Goal: Task Accomplishment & Management: Complete application form

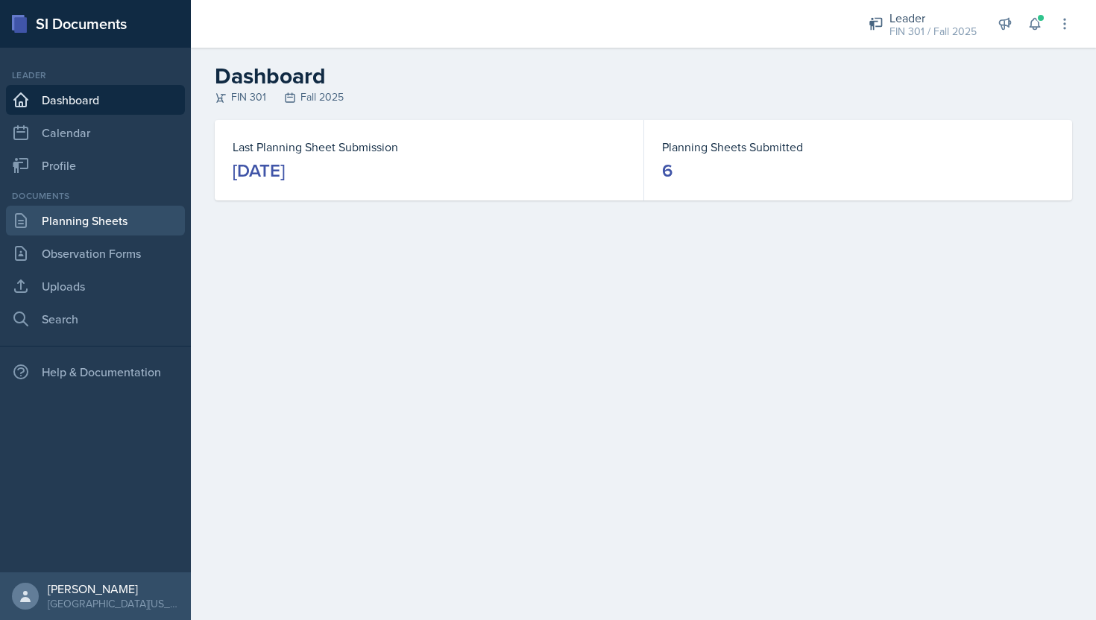
click at [126, 223] on link "Planning Sheets" at bounding box center [95, 221] width 179 height 30
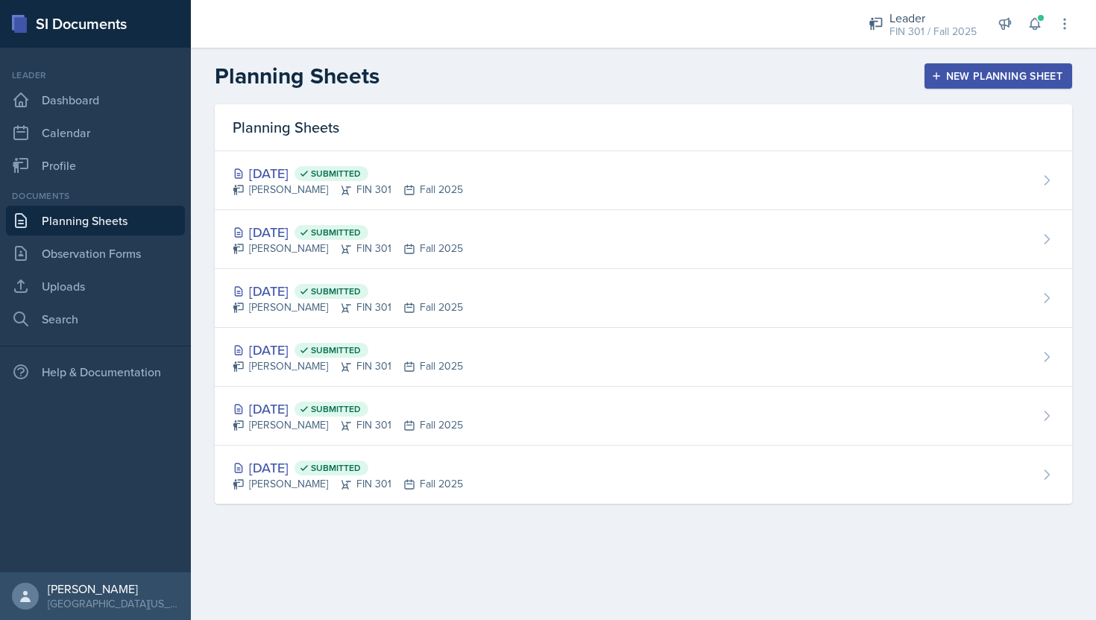
click at [950, 78] on div "New Planning Sheet" at bounding box center [998, 76] width 128 height 12
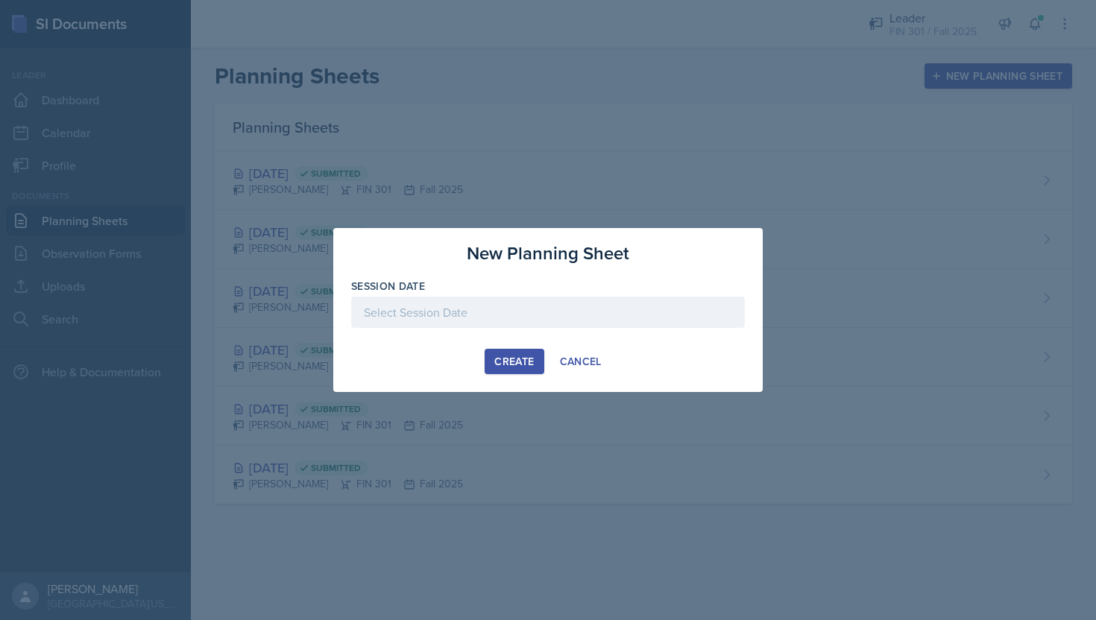
click at [460, 302] on div at bounding box center [548, 312] width 394 height 31
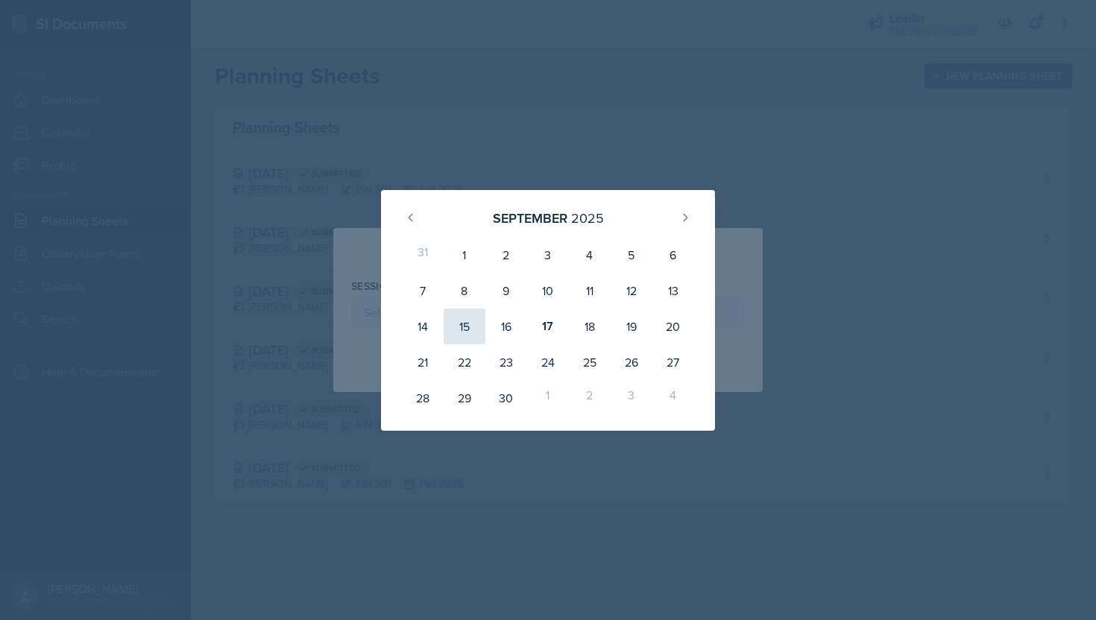
click at [459, 324] on div "15" at bounding box center [464, 327] width 42 height 36
type input "[DATE]"
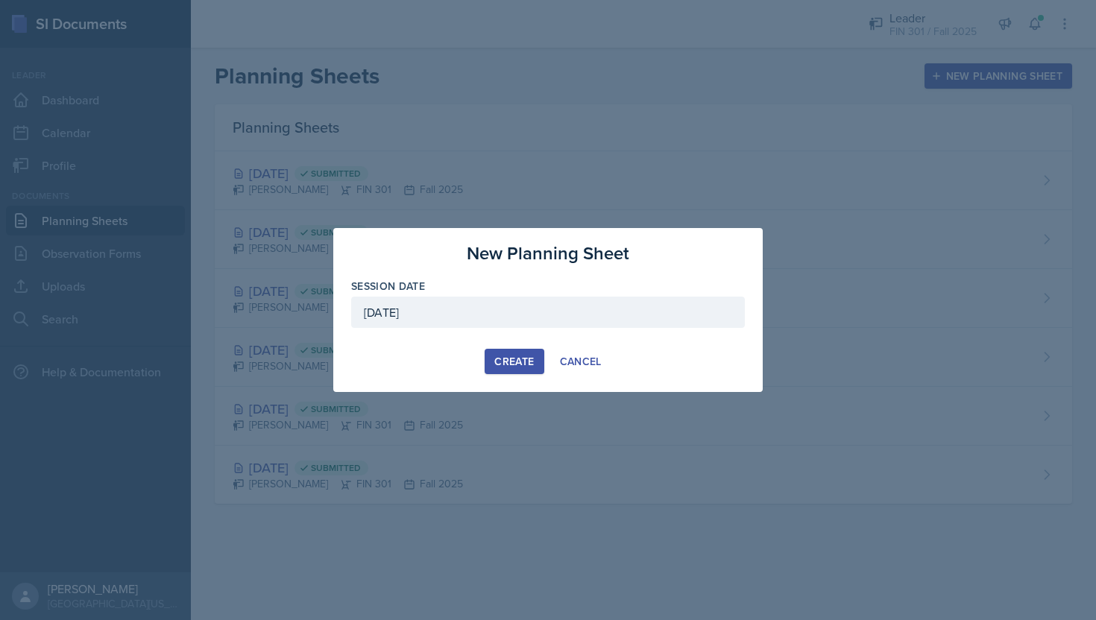
click at [505, 359] on div "Create" at bounding box center [514, 362] width 40 height 12
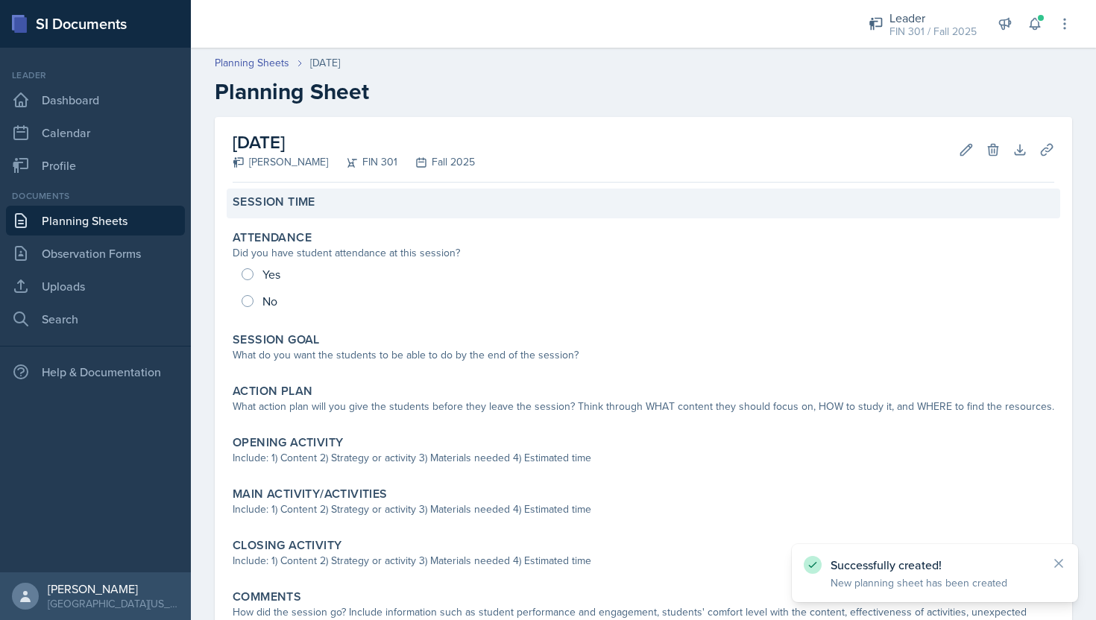
click at [343, 212] on div "Session Time" at bounding box center [643, 204] width 833 height 30
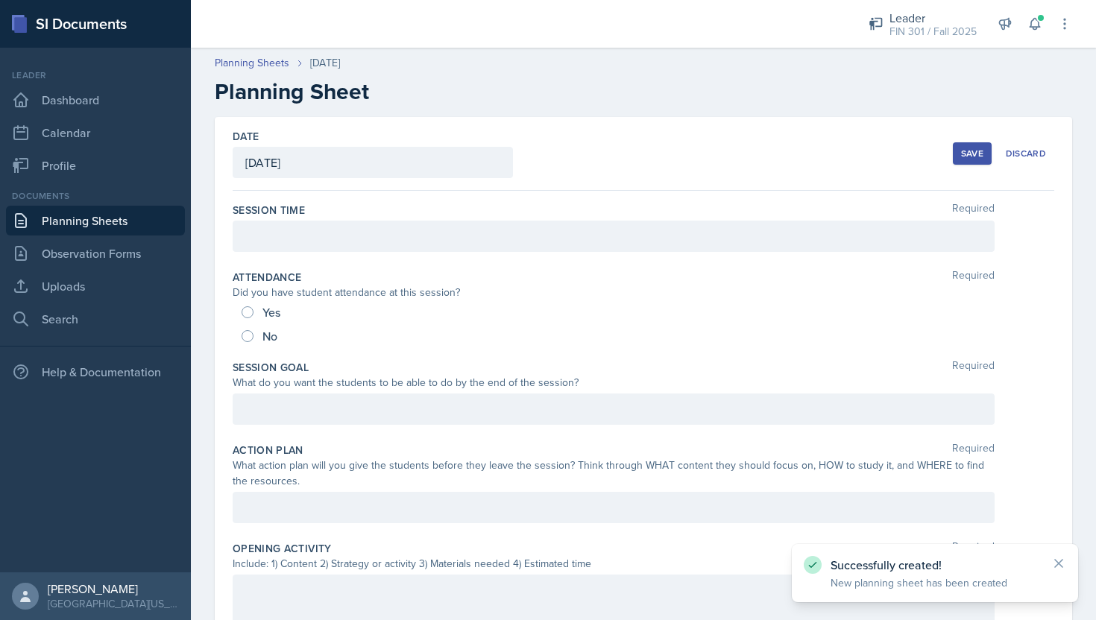
click at [335, 234] on div at bounding box center [614, 236] width 762 height 31
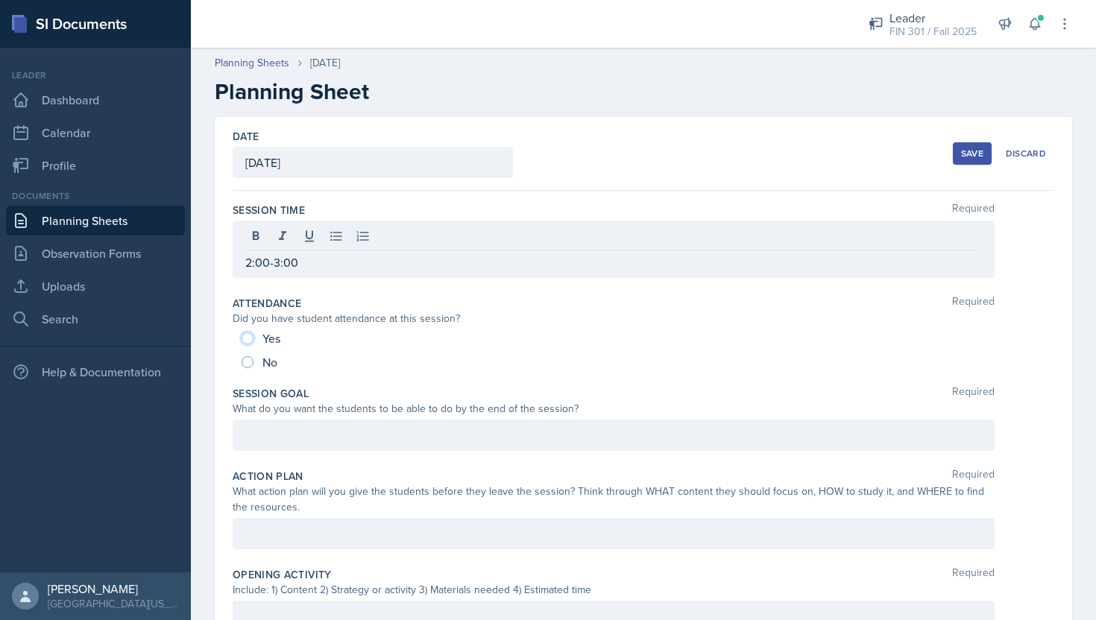
click at [242, 338] on input "Yes" at bounding box center [247, 338] width 12 height 12
radio input "true"
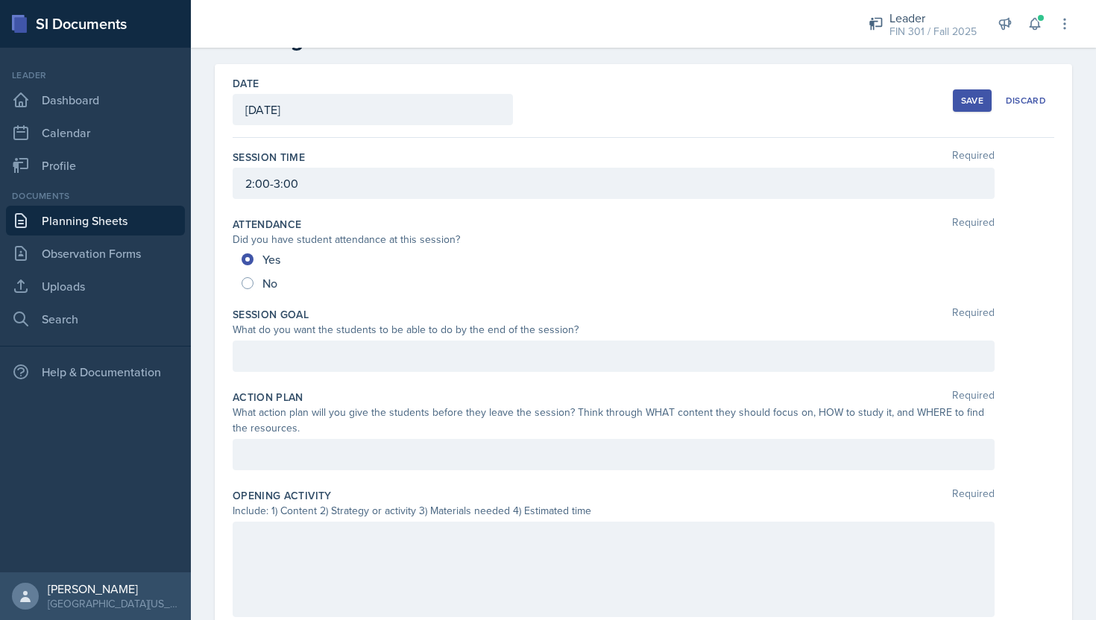
click at [351, 353] on p at bounding box center [613, 356] width 736 height 18
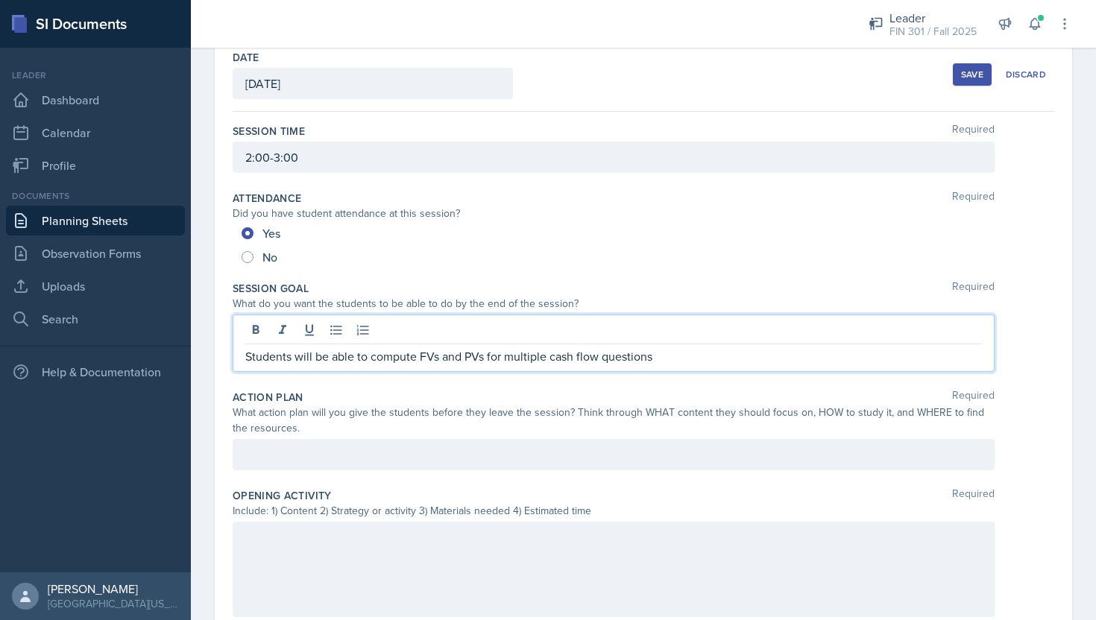
click at [375, 445] on div at bounding box center [614, 454] width 762 height 31
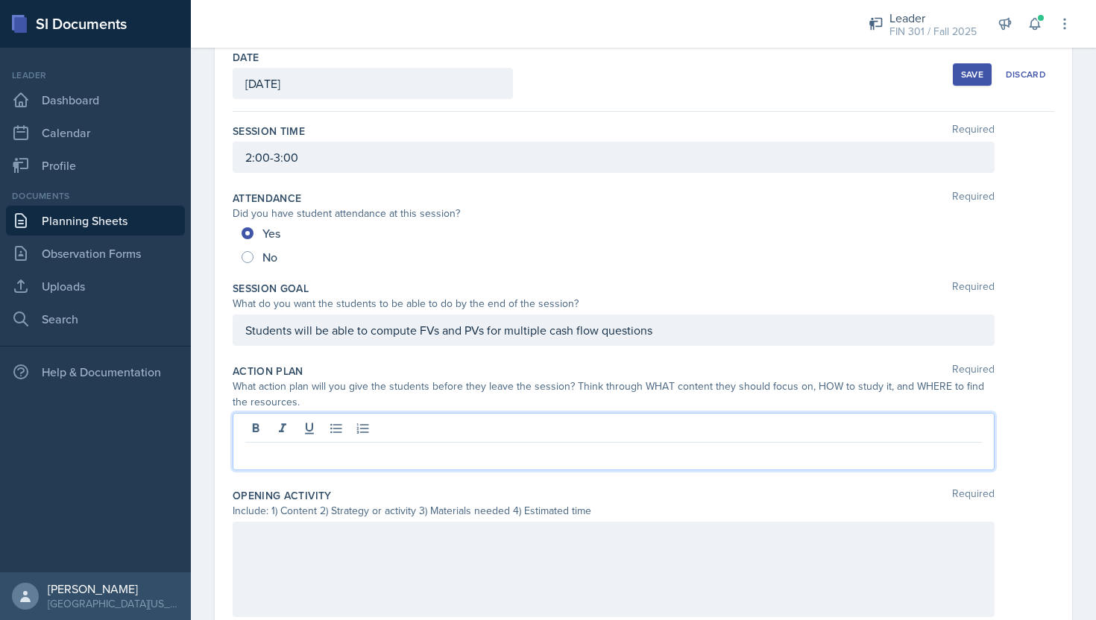
scroll to position [105, 0]
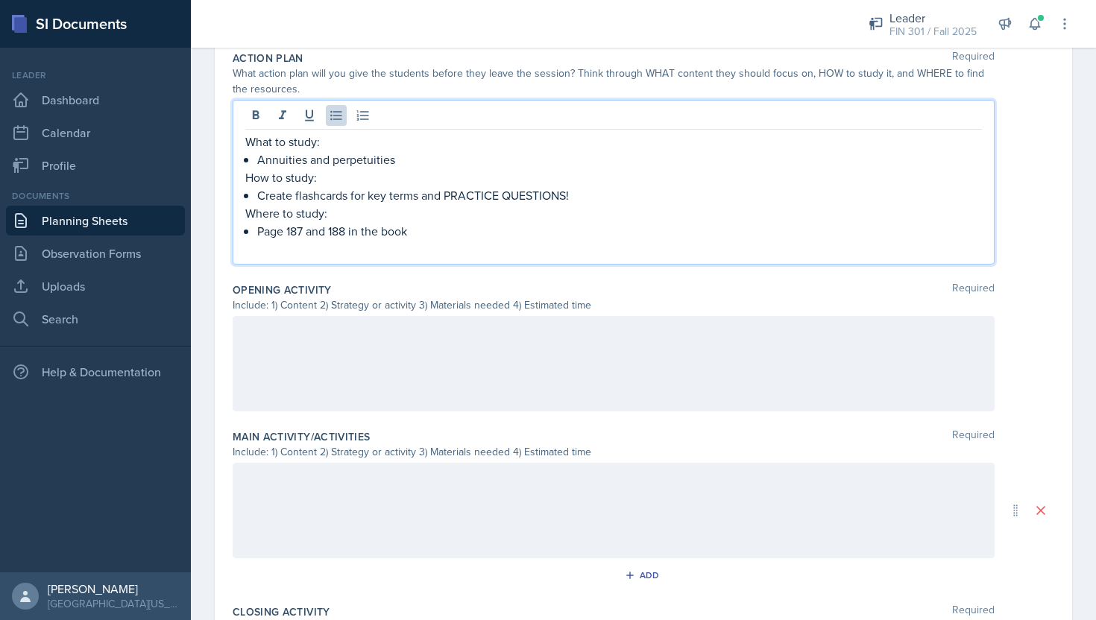
click at [418, 379] on div at bounding box center [614, 363] width 762 height 95
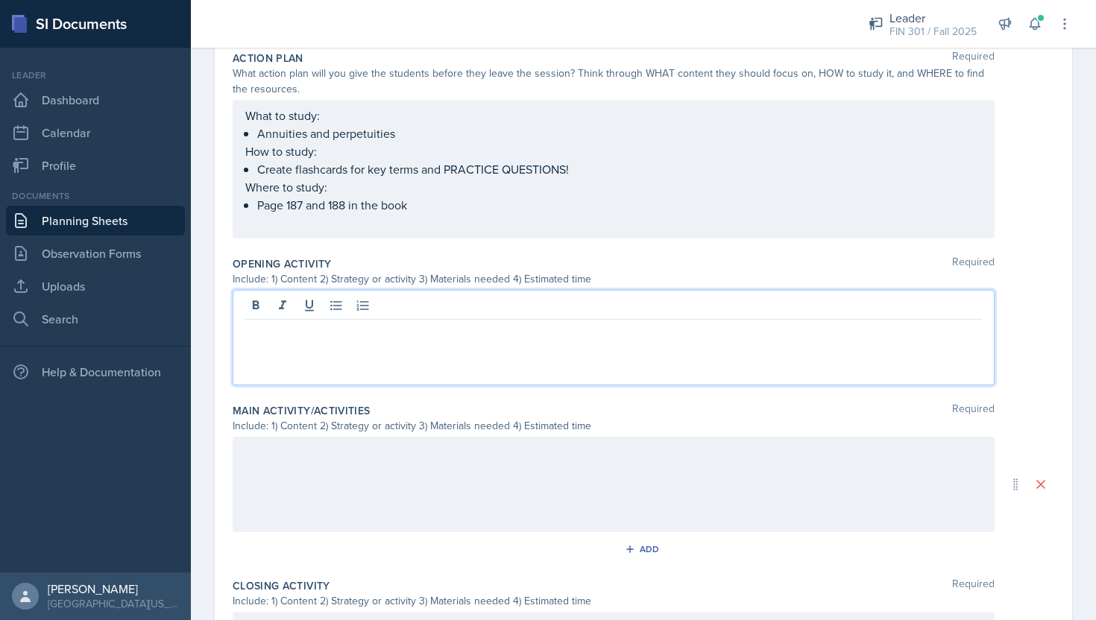
scroll to position [418, 0]
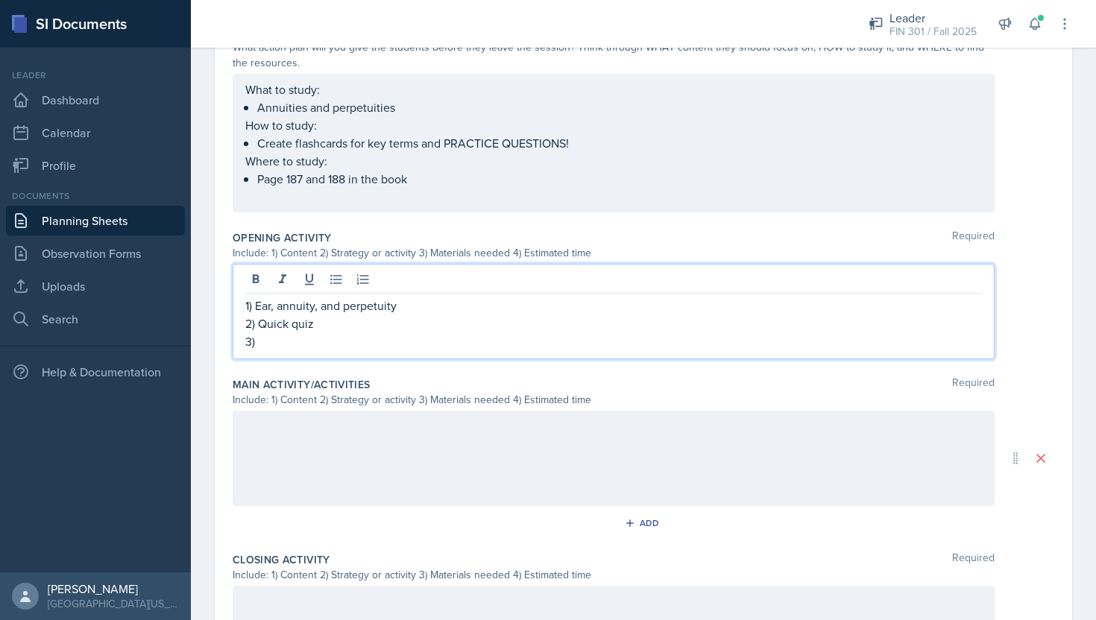
click at [290, 341] on p "3)" at bounding box center [613, 341] width 736 height 18
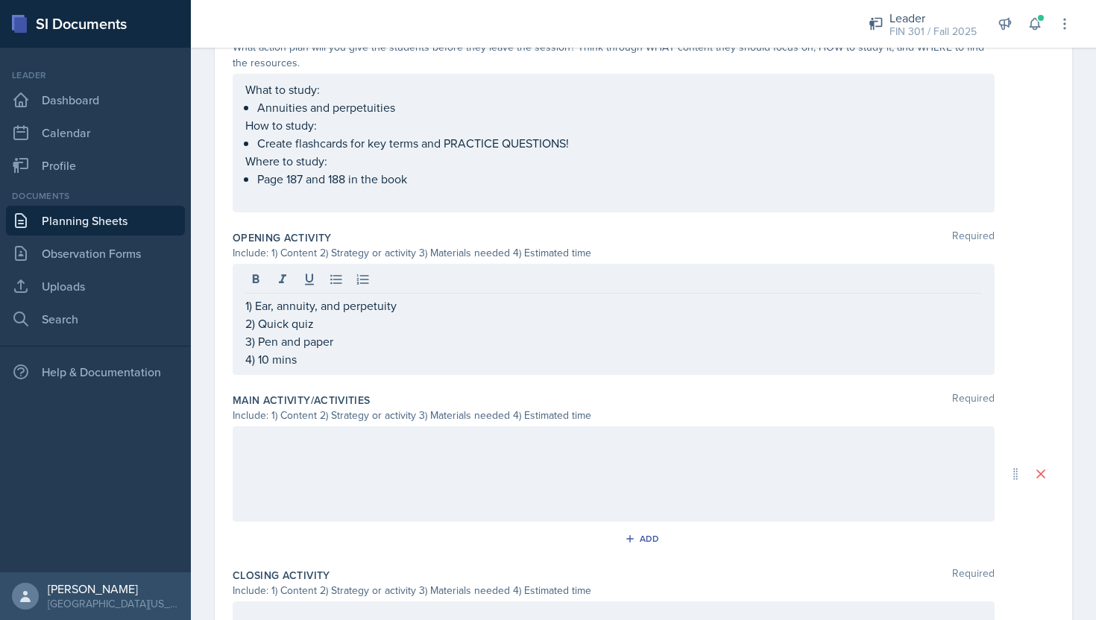
click at [332, 469] on div at bounding box center [614, 473] width 762 height 95
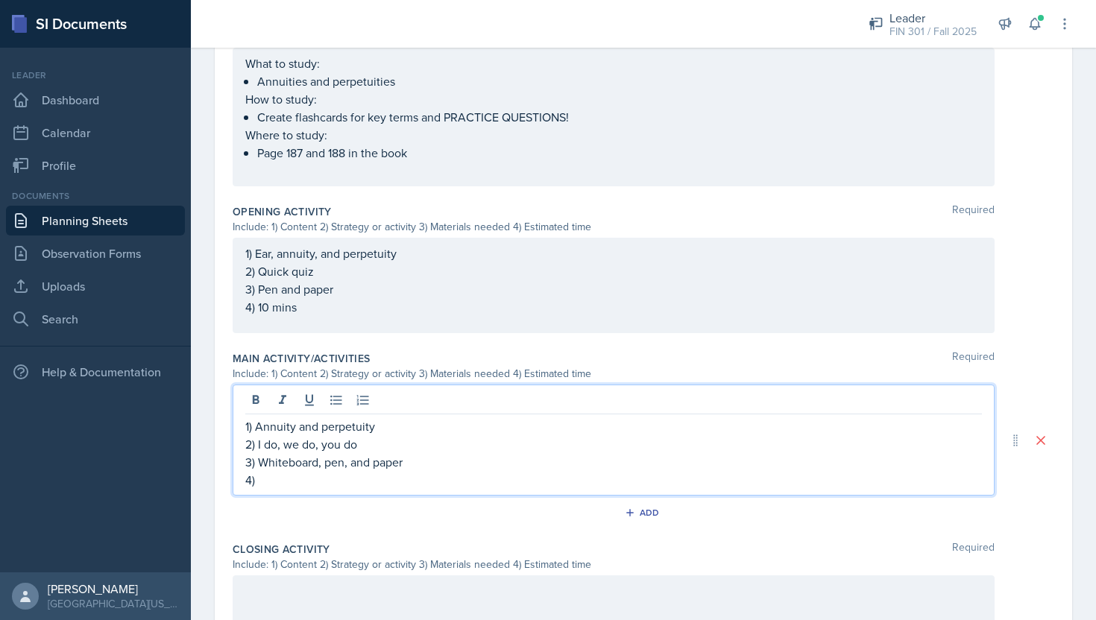
click at [298, 481] on p "4)" at bounding box center [613, 480] width 736 height 18
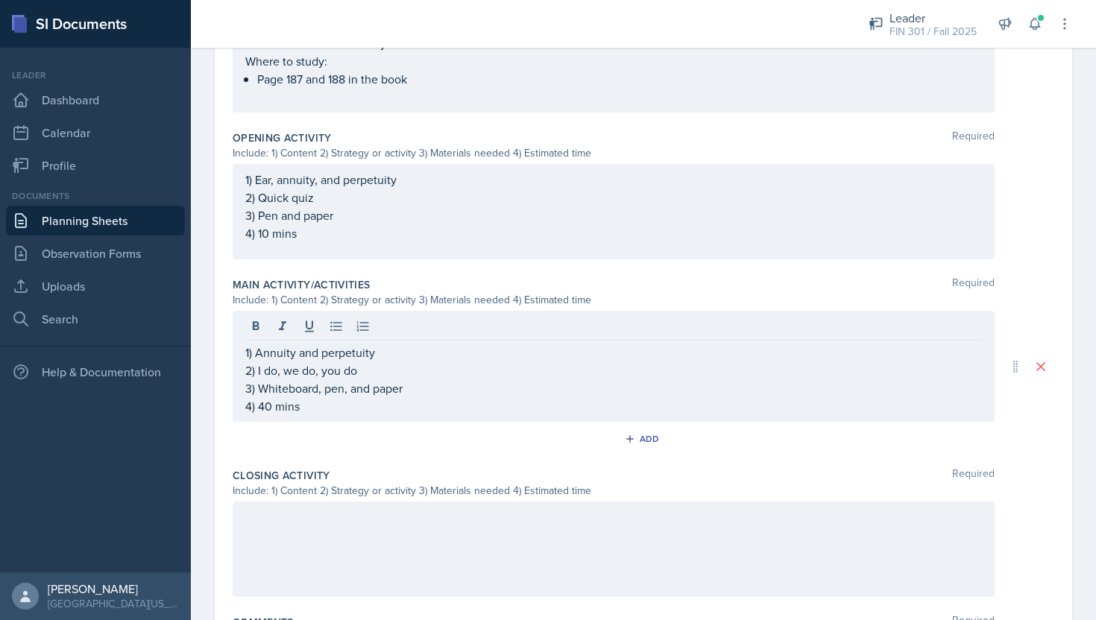
click at [338, 528] on div at bounding box center [614, 549] width 762 height 95
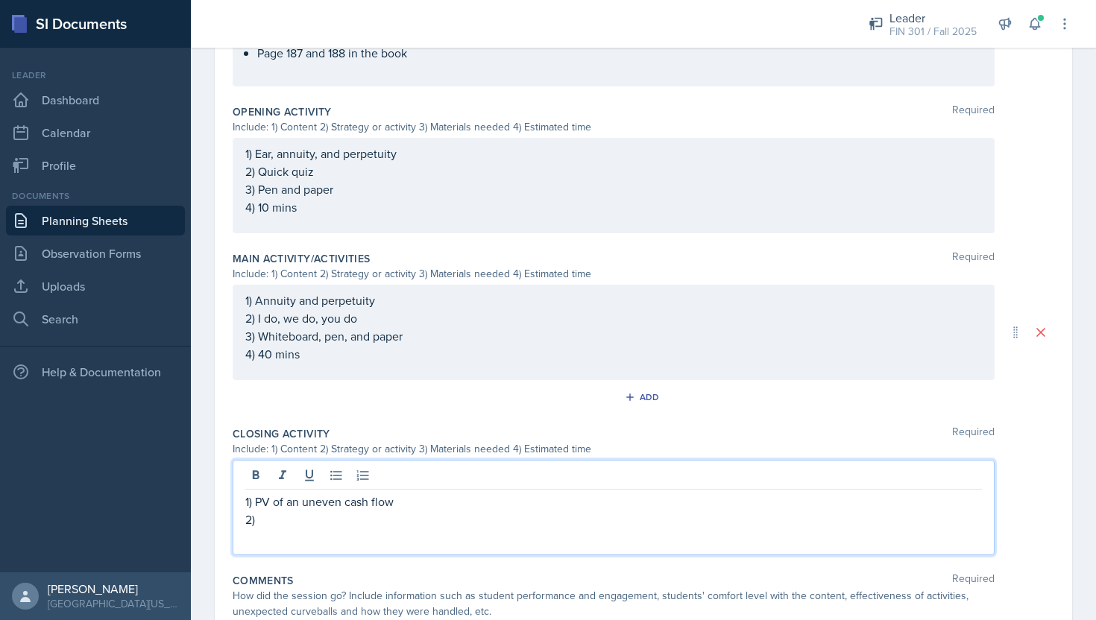
click at [277, 522] on p "2)" at bounding box center [613, 520] width 736 height 18
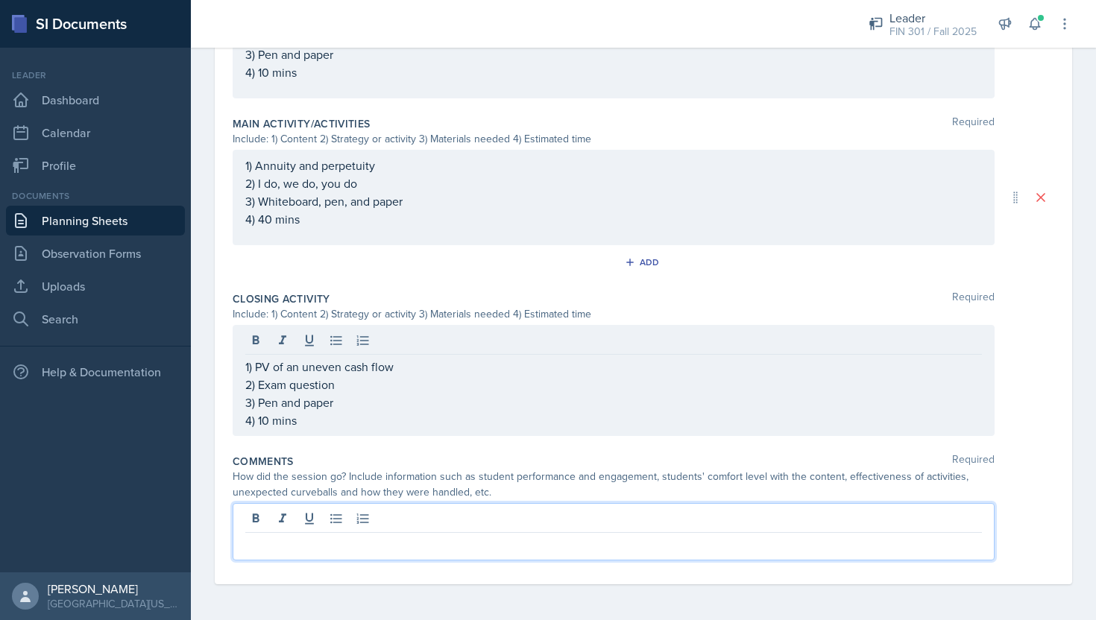
click at [355, 540] on p at bounding box center [613, 545] width 736 height 18
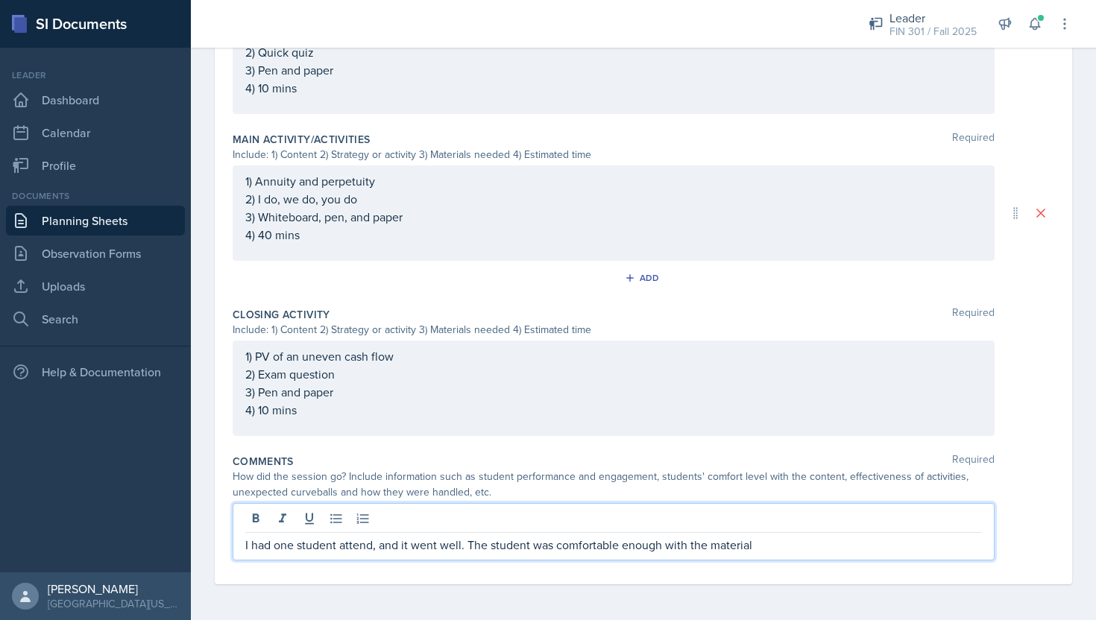
click at [777, 549] on p "I had one student attend, and it went well. The student was comfortable enough …" at bounding box center [613, 545] width 736 height 18
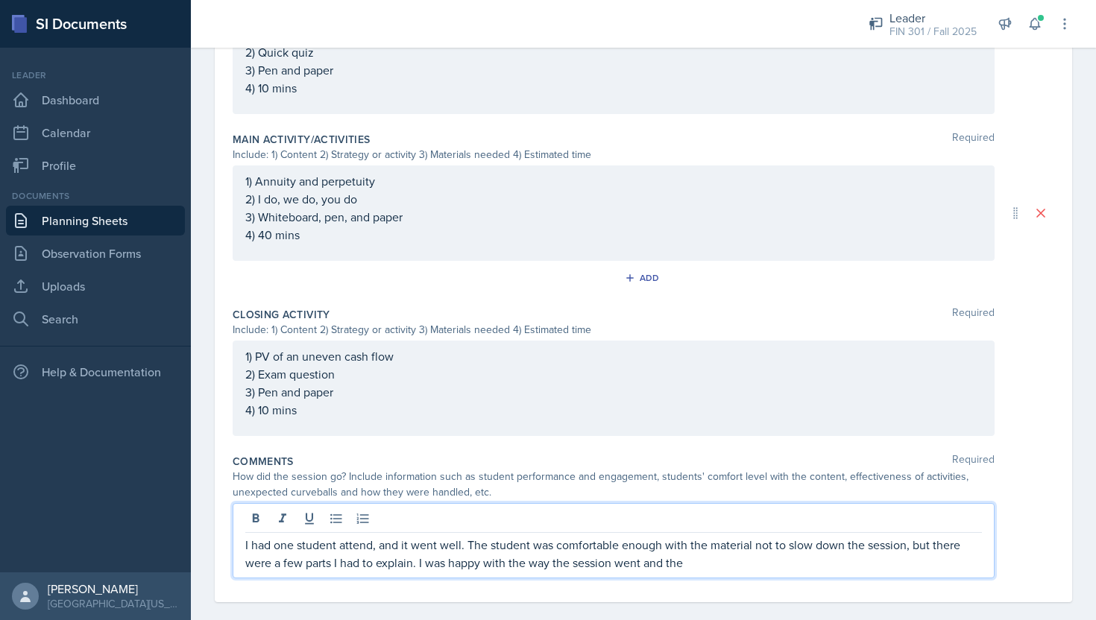
click at [696, 561] on p "I had one student attend, and it went well. The student was comfortable enough …" at bounding box center [613, 554] width 736 height 36
click at [508, 565] on p "I had one student attend, and it went well. The student was comfortable enough …" at bounding box center [613, 554] width 736 height 36
click at [632, 565] on p "I had one student attend, and it went well. The student was comfortable enough …" at bounding box center [613, 554] width 736 height 36
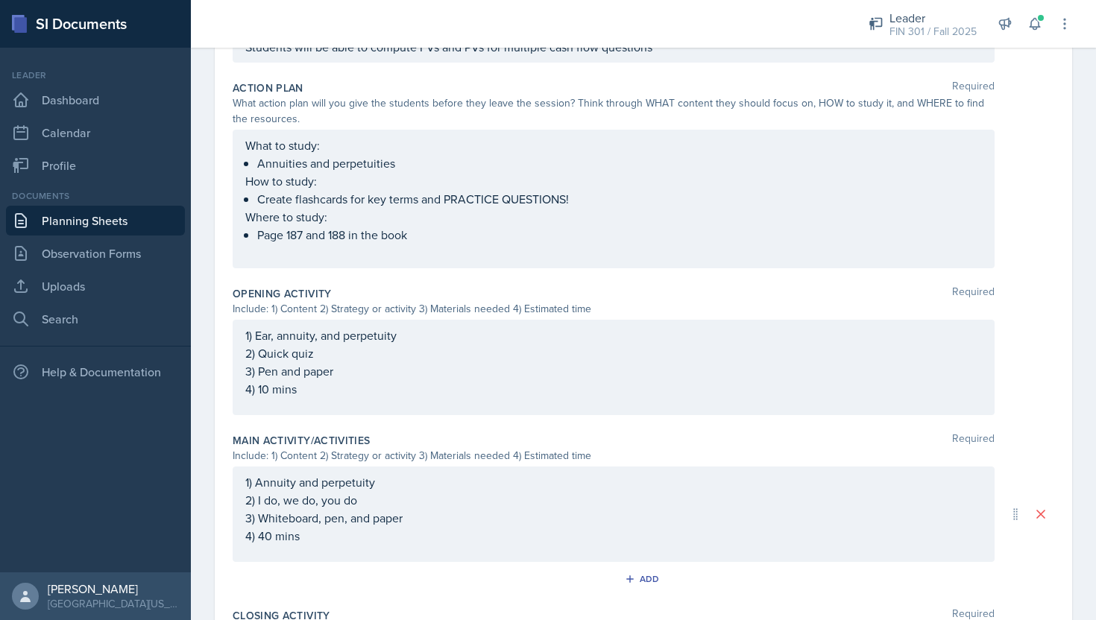
scroll to position [0, 0]
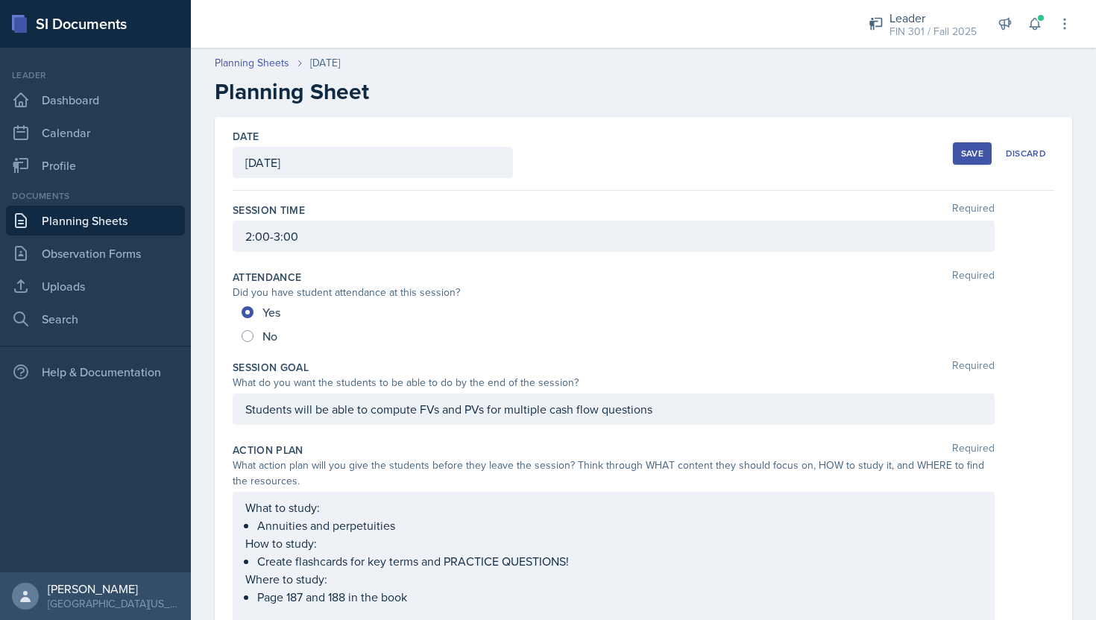
click at [964, 154] on div "Save" at bounding box center [972, 154] width 22 height 12
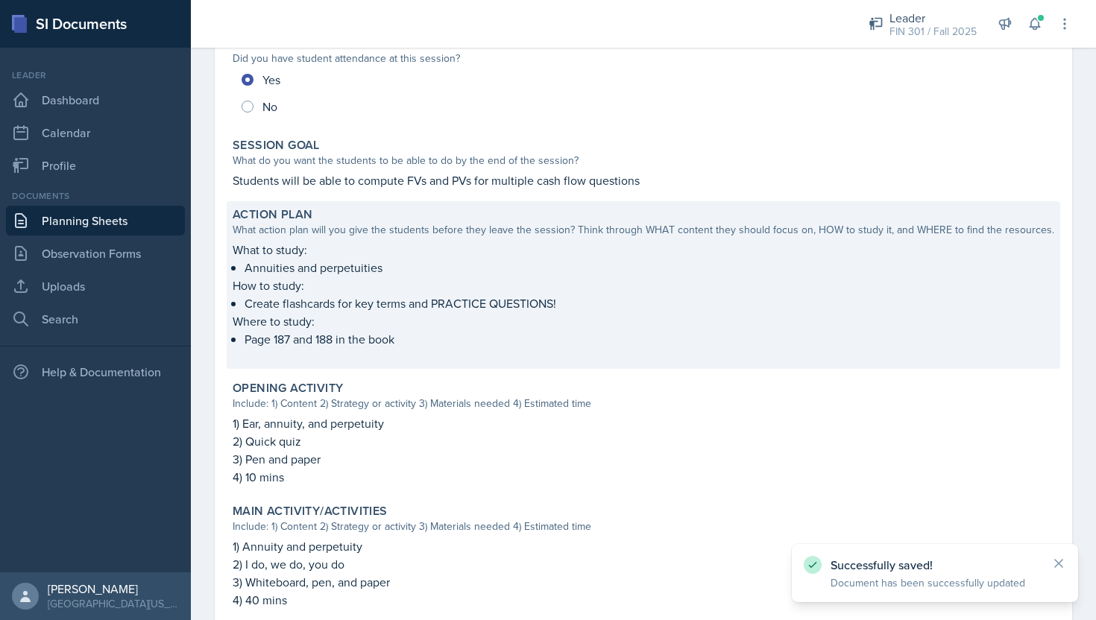
scroll to position [530, 0]
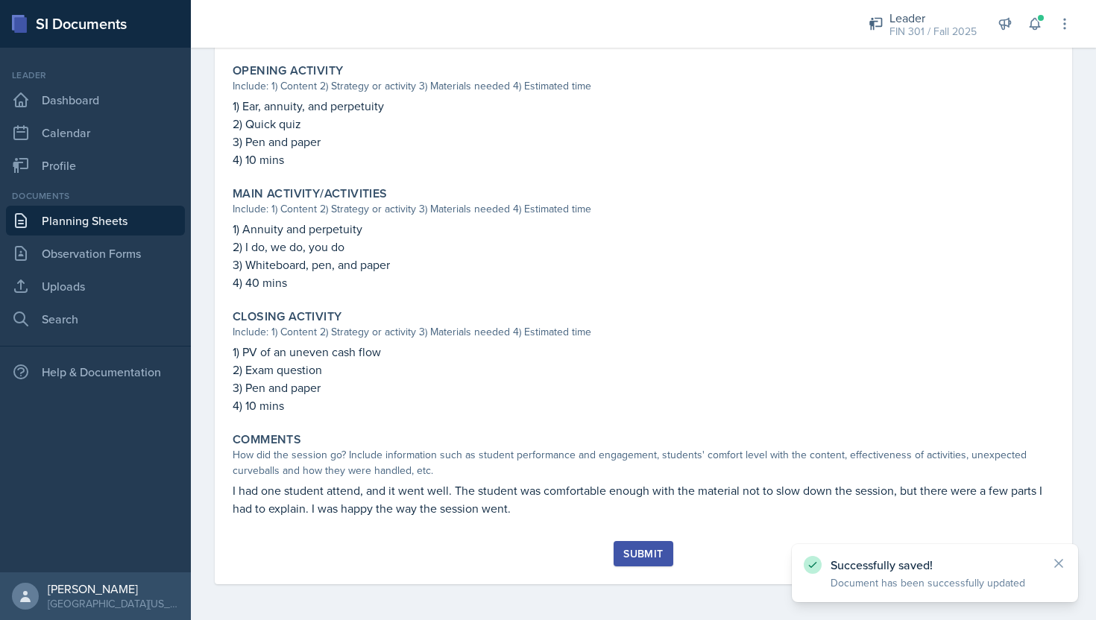
click at [643, 557] on div "Submit" at bounding box center [643, 554] width 40 height 12
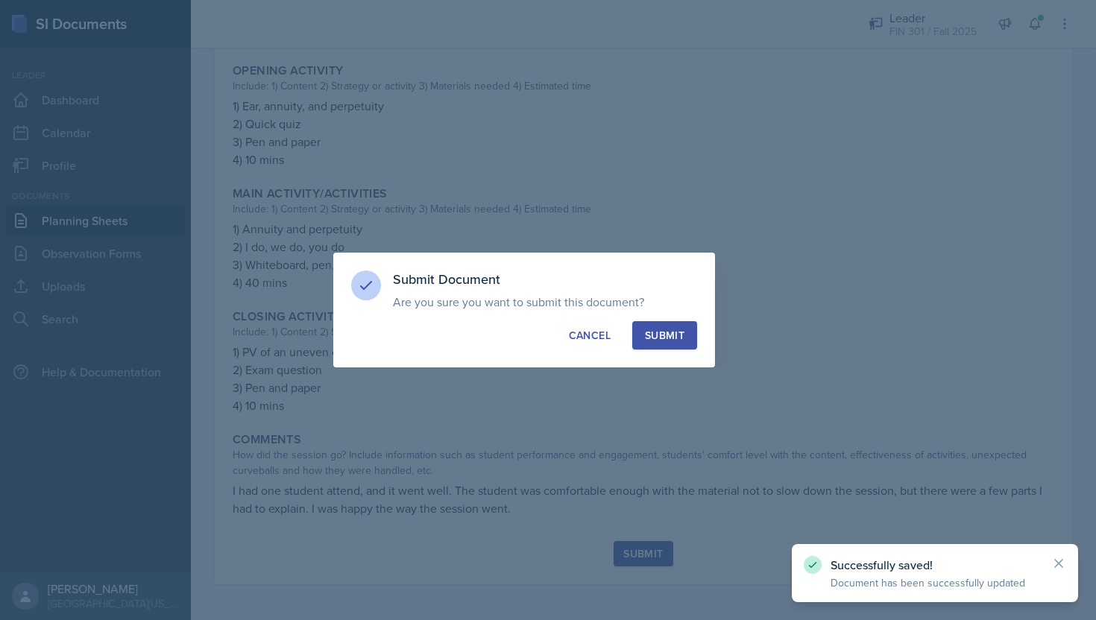
click at [668, 339] on div "Submit" at bounding box center [665, 335] width 40 height 15
radio input "true"
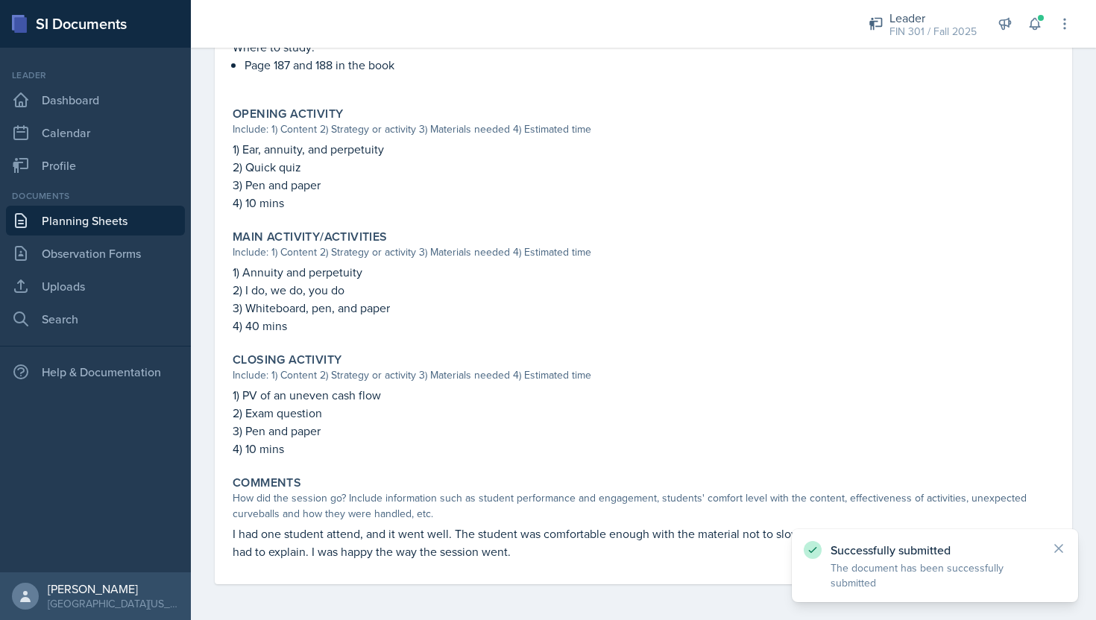
click at [92, 215] on link "Planning Sheets" at bounding box center [95, 221] width 179 height 30
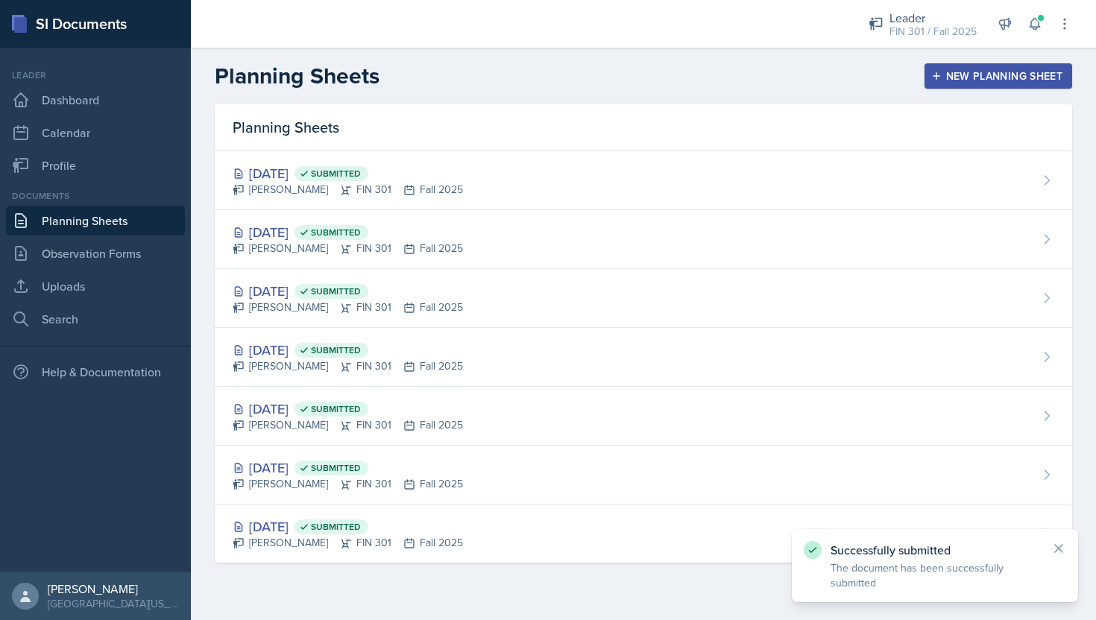
click at [956, 74] on div "New Planning Sheet" at bounding box center [998, 76] width 128 height 12
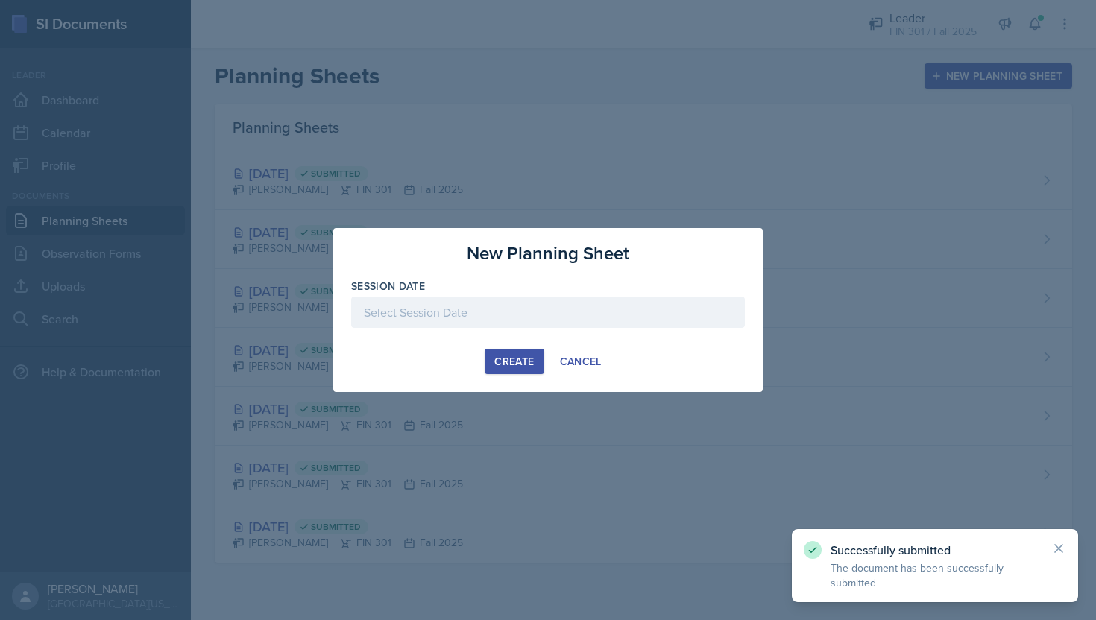
click at [548, 297] on div at bounding box center [548, 312] width 394 height 31
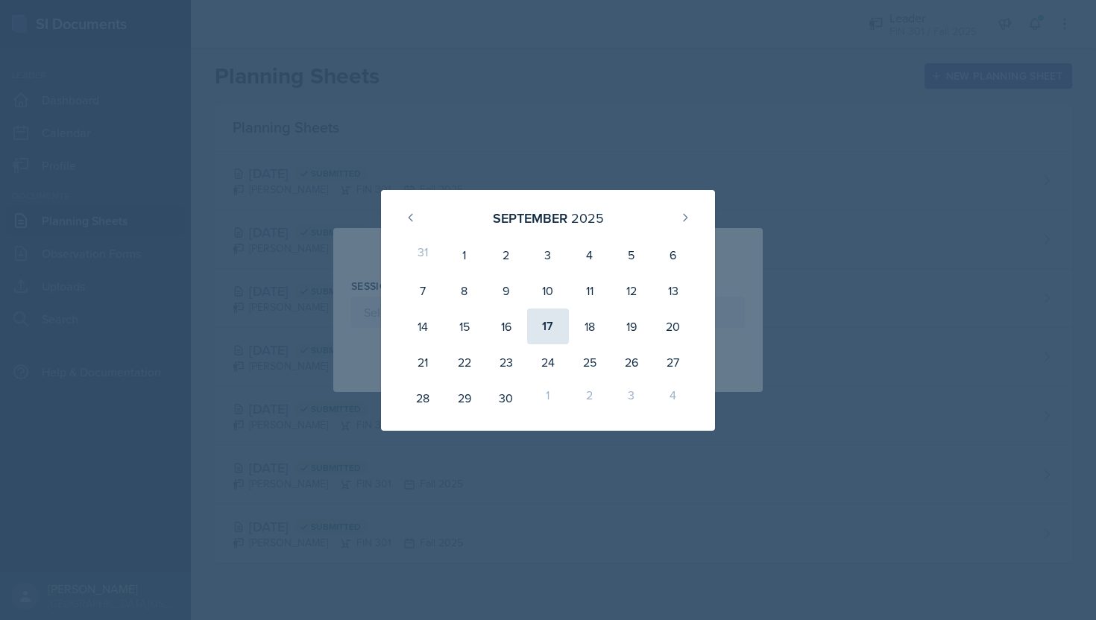
click at [541, 318] on div "17" at bounding box center [548, 327] width 42 height 36
type input "[DATE]"
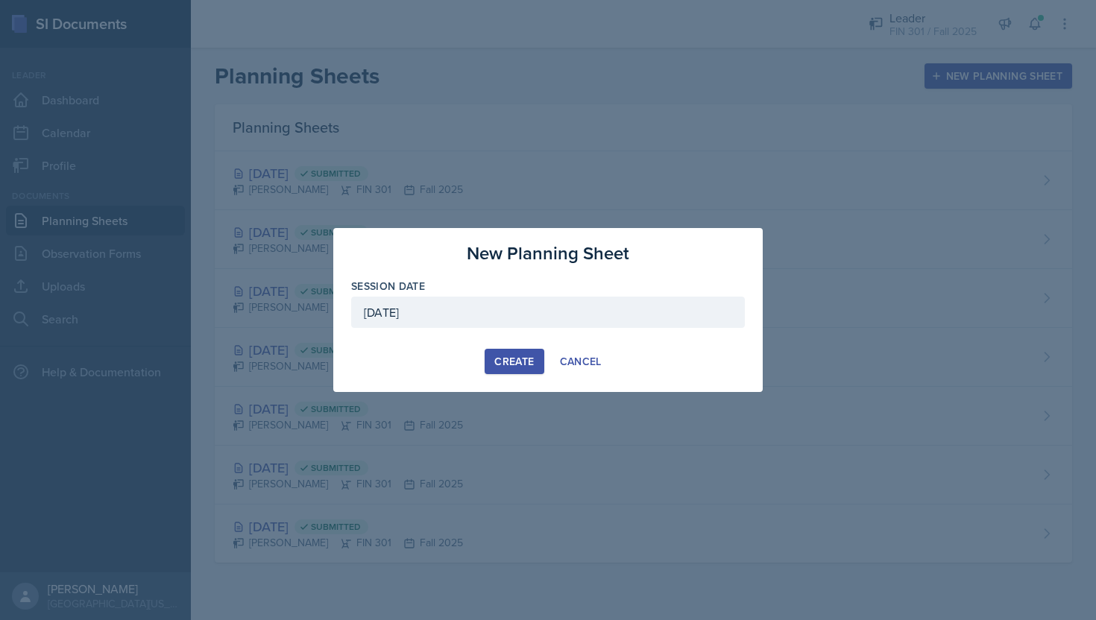
click at [523, 359] on div "Create" at bounding box center [514, 362] width 40 height 12
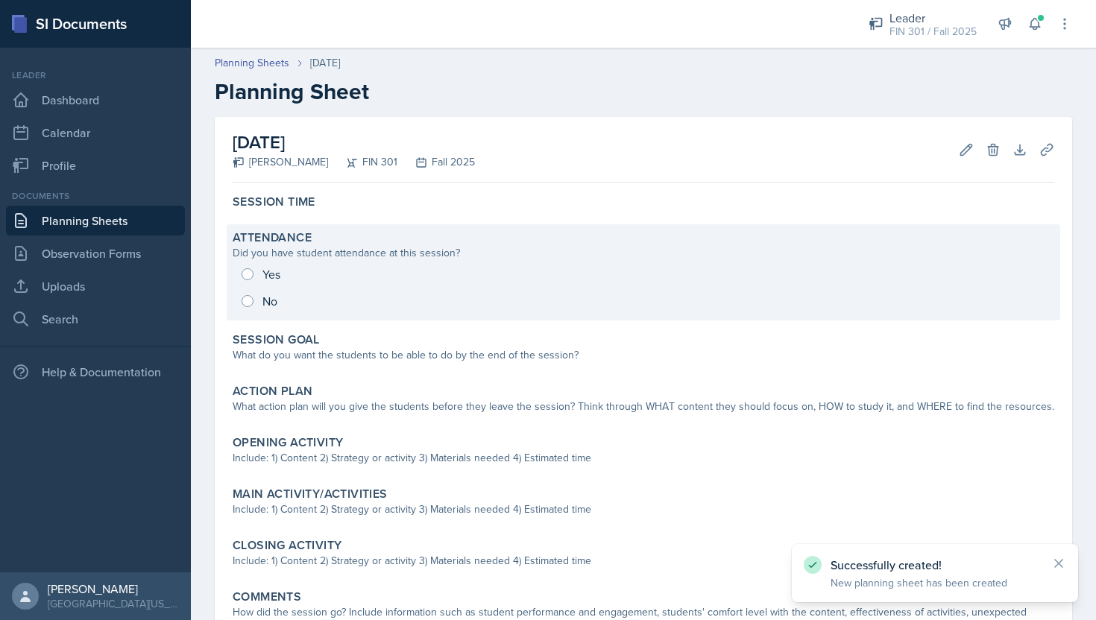
click at [246, 276] on div "Yes No" at bounding box center [643, 288] width 821 height 54
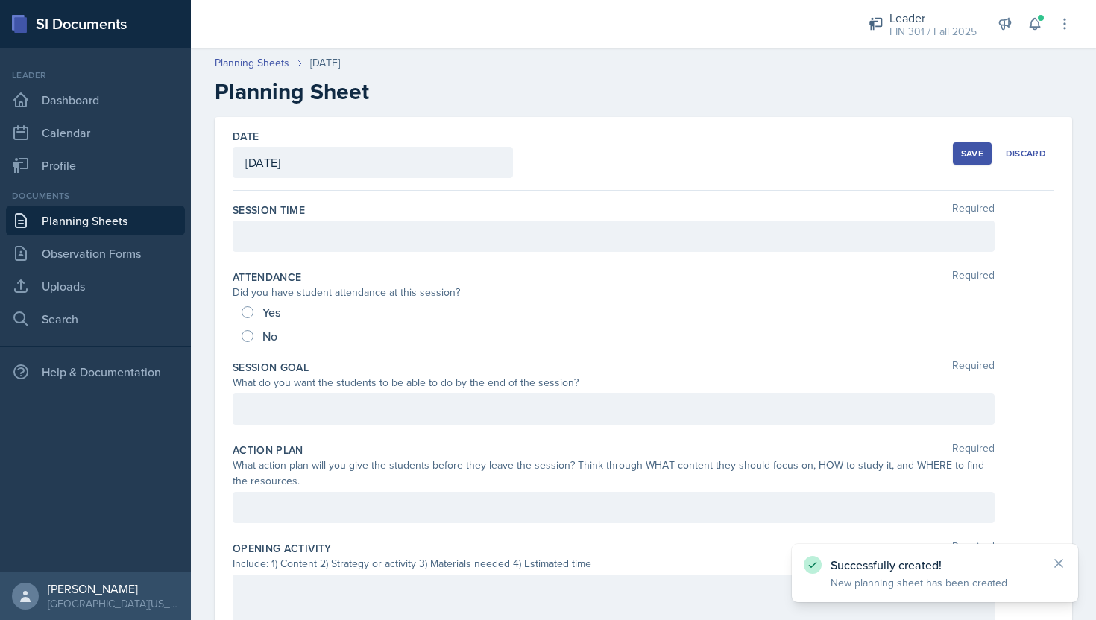
click at [314, 227] on div at bounding box center [614, 236] width 762 height 31
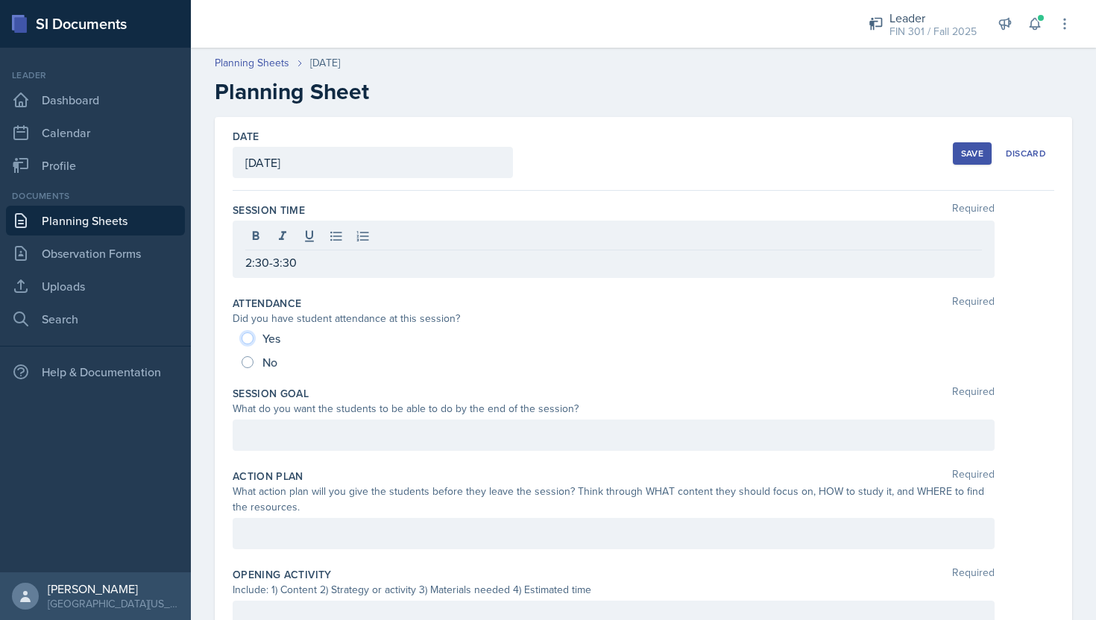
click at [249, 339] on input "Yes" at bounding box center [247, 338] width 12 height 12
radio input "true"
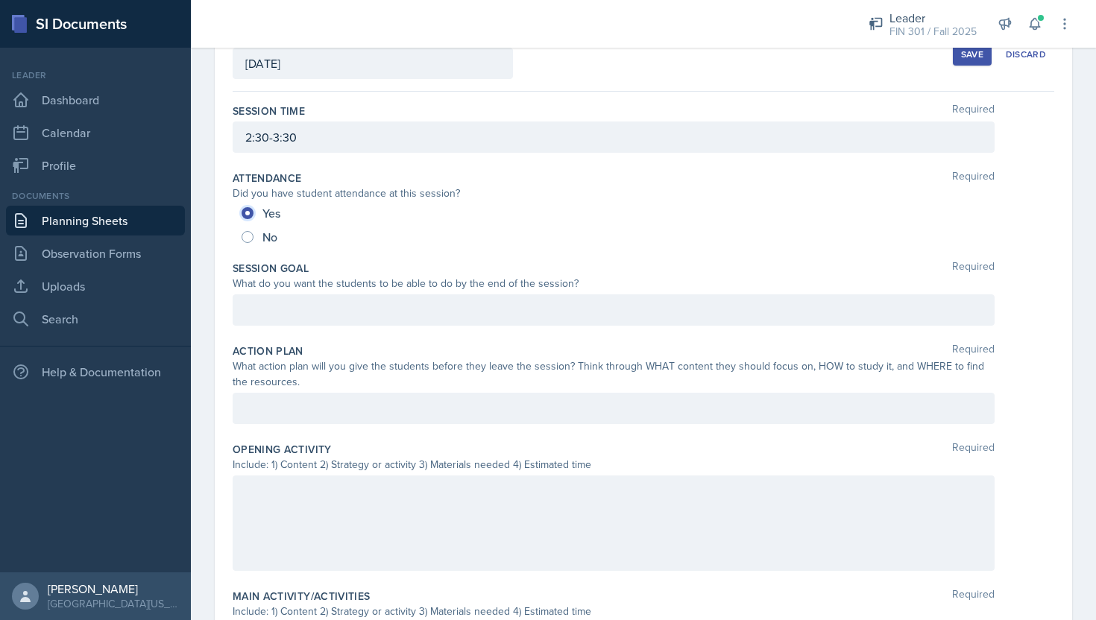
scroll to position [136, 0]
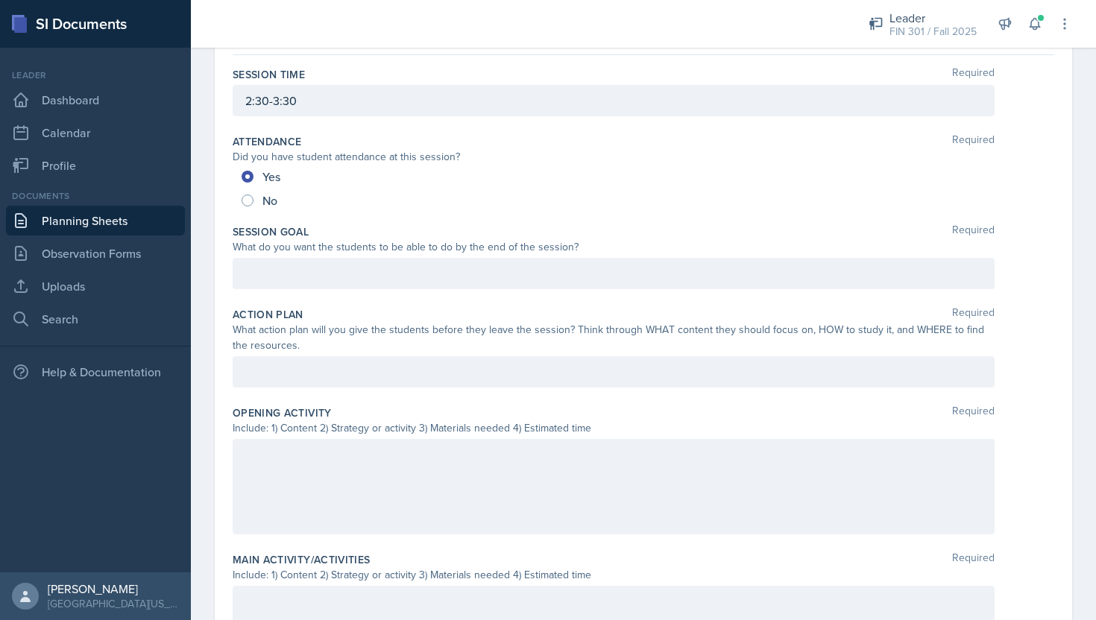
click at [323, 268] on p at bounding box center [613, 274] width 736 height 18
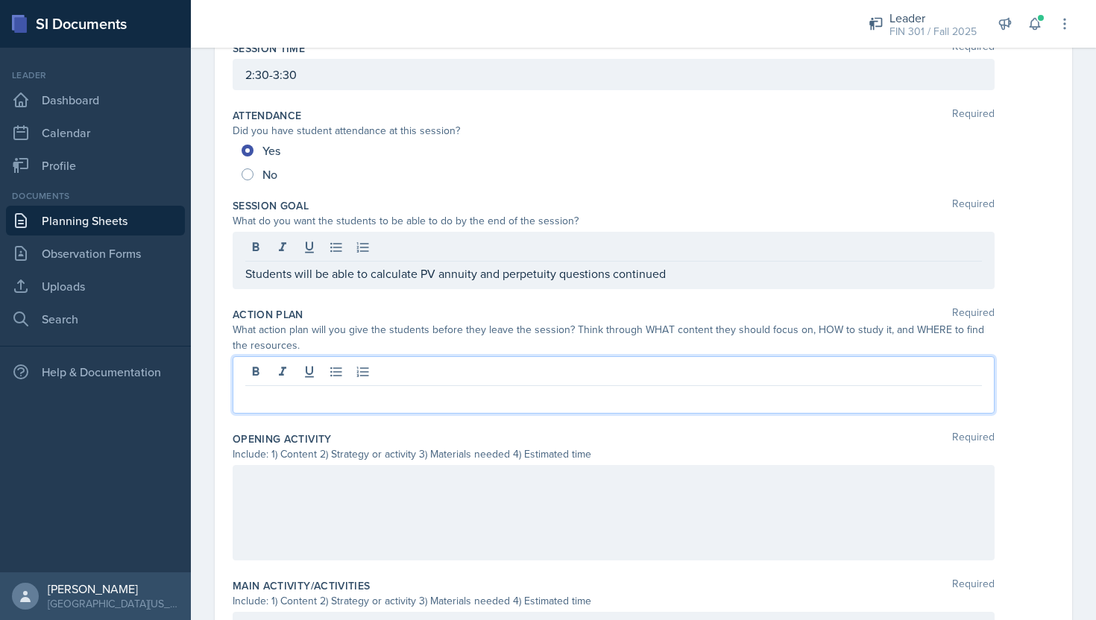
click at [372, 373] on div at bounding box center [614, 384] width 762 height 57
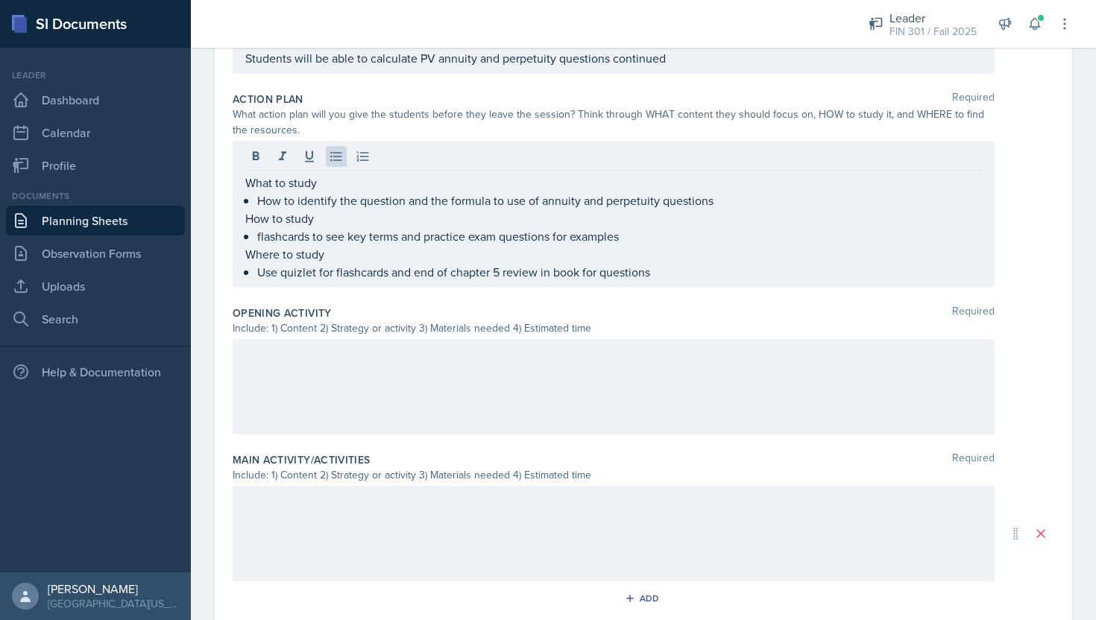
click at [385, 401] on div at bounding box center [614, 386] width 762 height 95
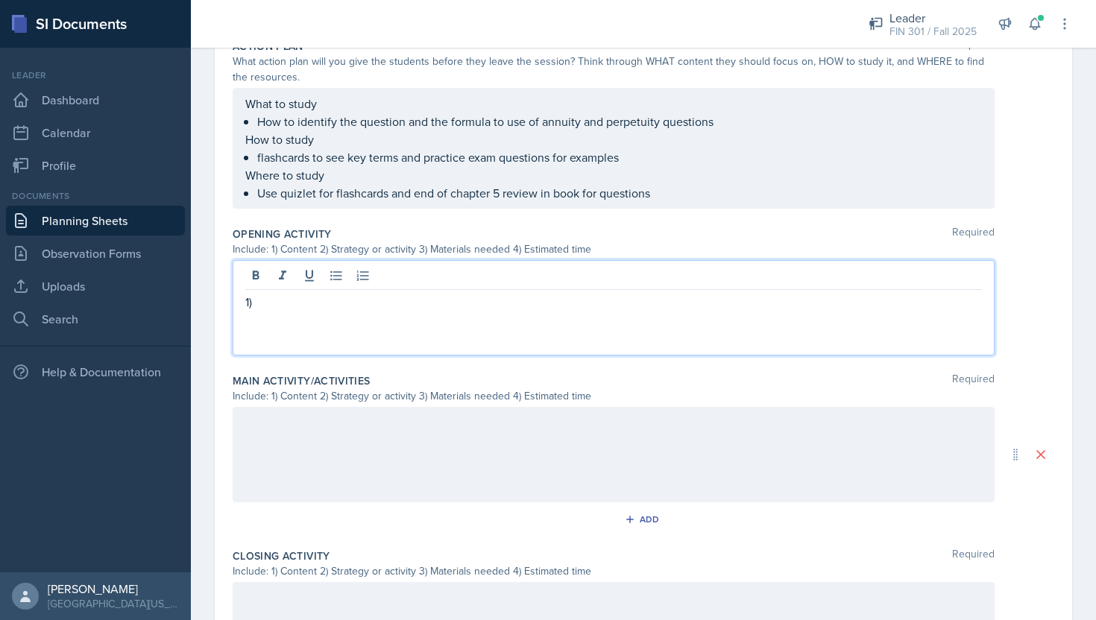
scroll to position [449, 0]
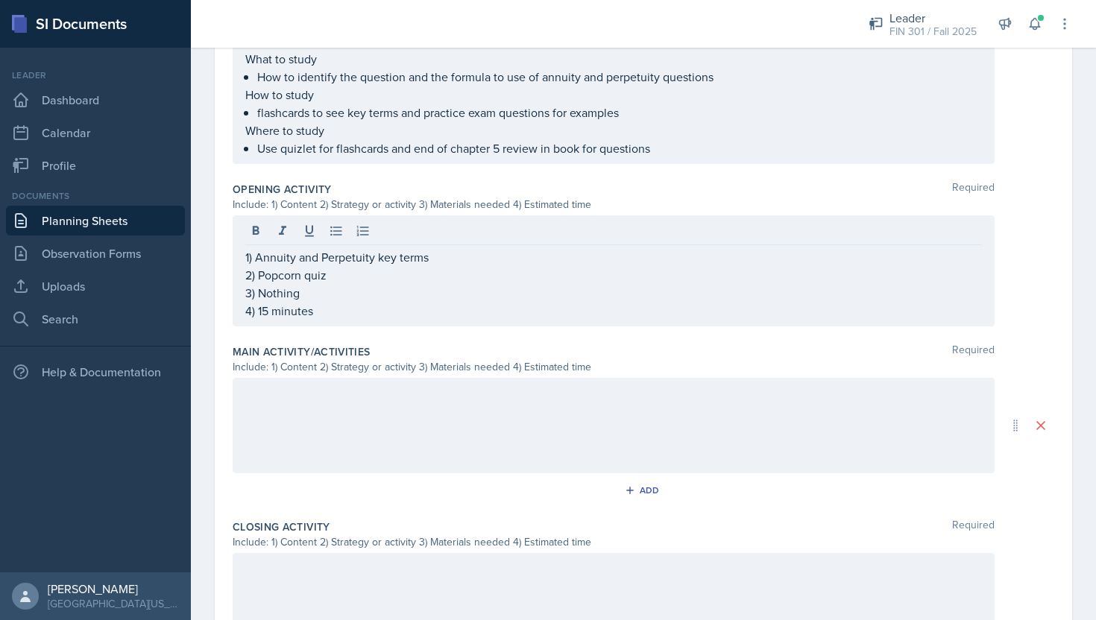
click at [420, 412] on div at bounding box center [614, 425] width 762 height 95
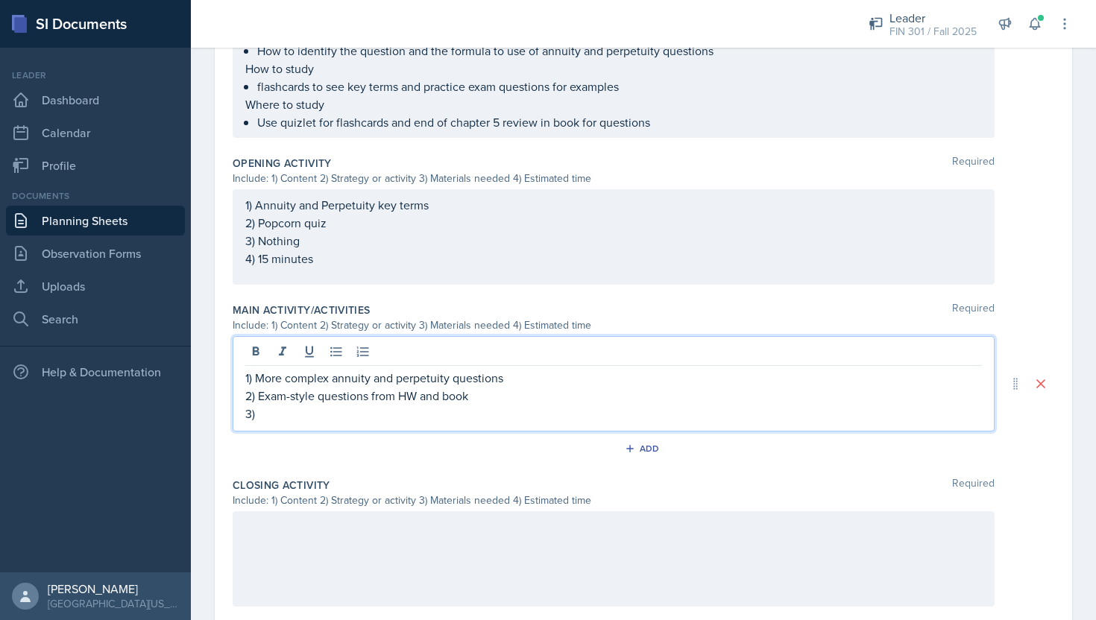
click at [282, 422] on p "3)" at bounding box center [613, 414] width 736 height 18
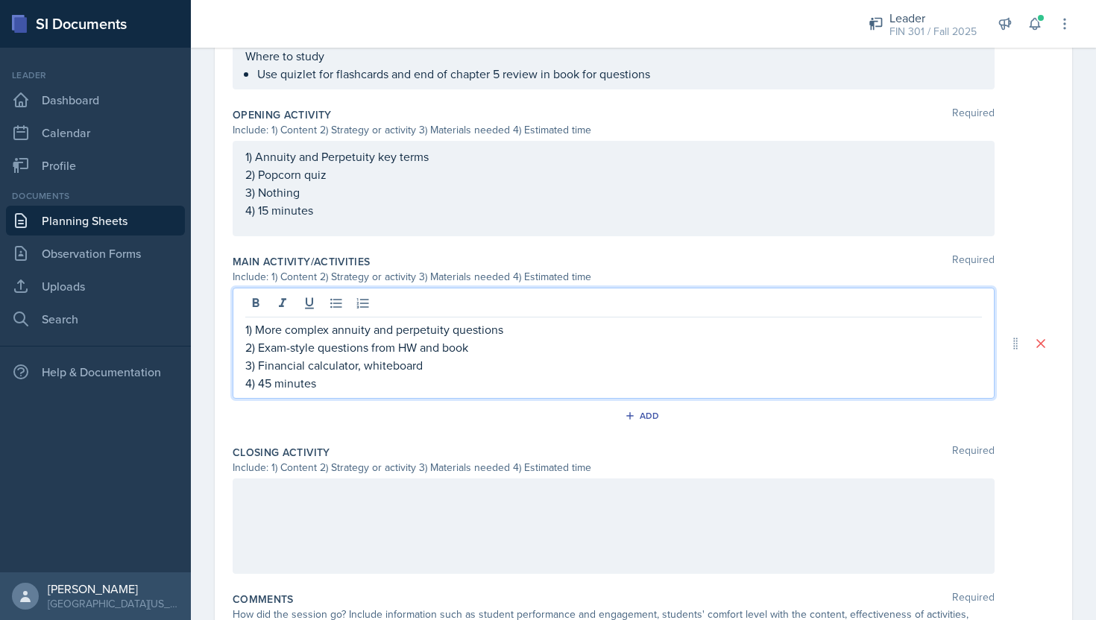
scroll to position [526, 0]
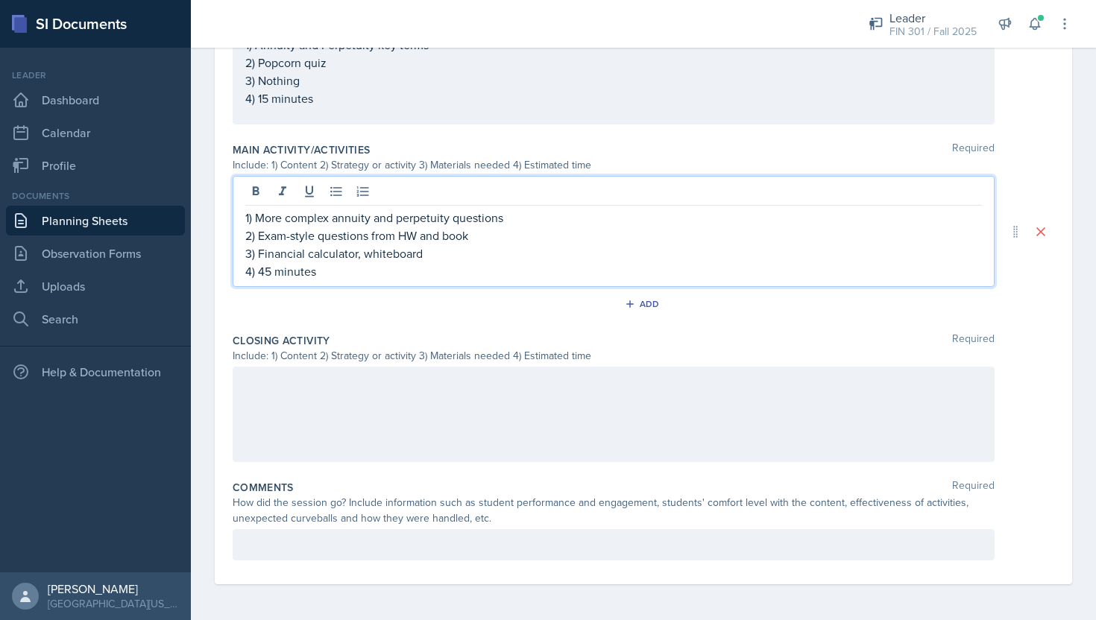
click at [318, 387] on div at bounding box center [614, 414] width 762 height 95
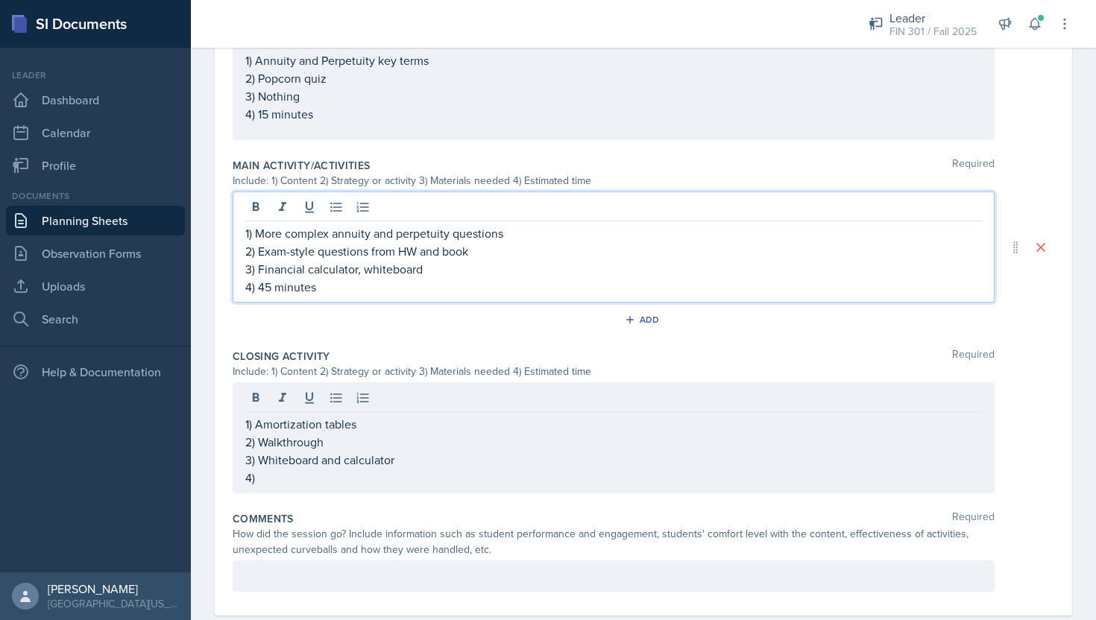
scroll to position [635, 0]
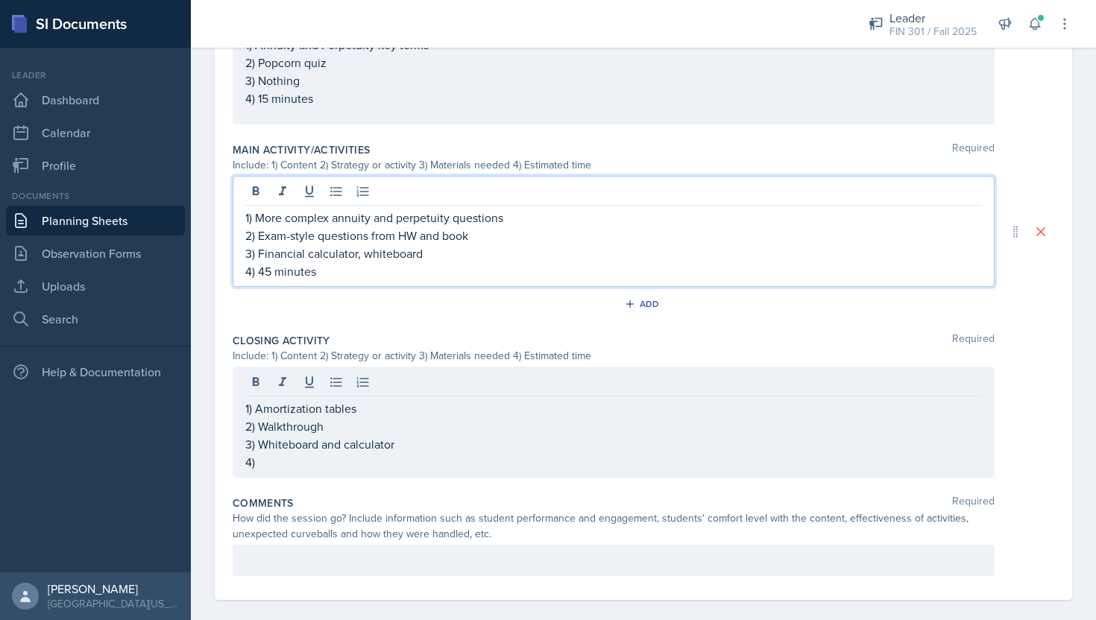
click at [271, 264] on p "4) 45 minutes" at bounding box center [613, 271] width 736 height 18
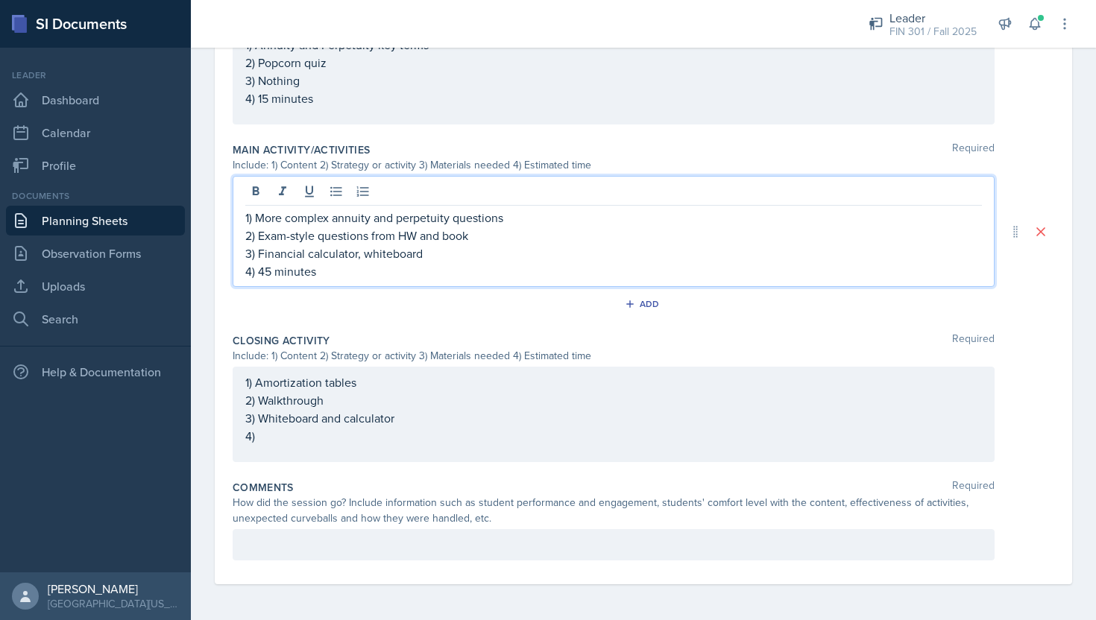
click at [265, 274] on p "4) 45 minutes" at bounding box center [613, 271] width 736 height 18
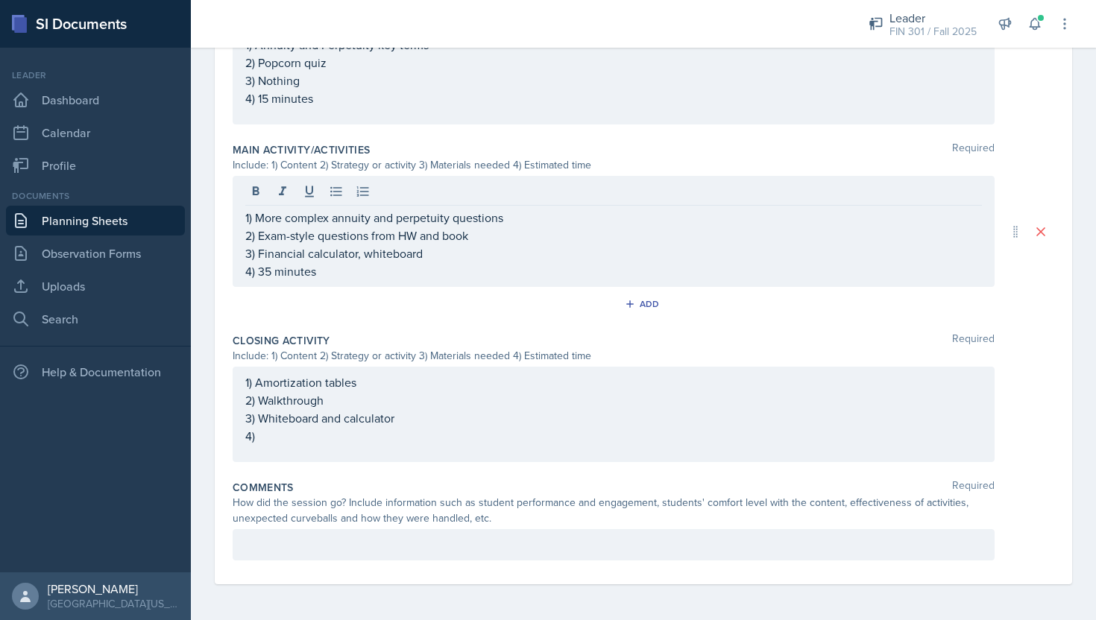
click at [284, 445] on div "1) Amortization tables 2) Walkthrough 3) Whiteboard and calculator 4)" at bounding box center [614, 414] width 762 height 95
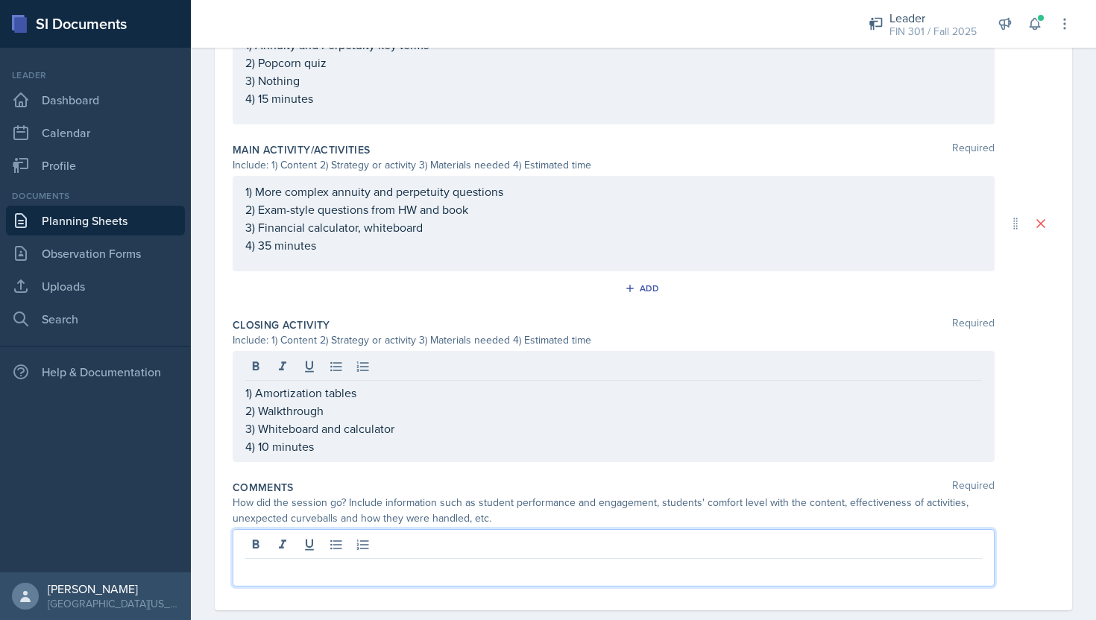
scroll to position [630, 0]
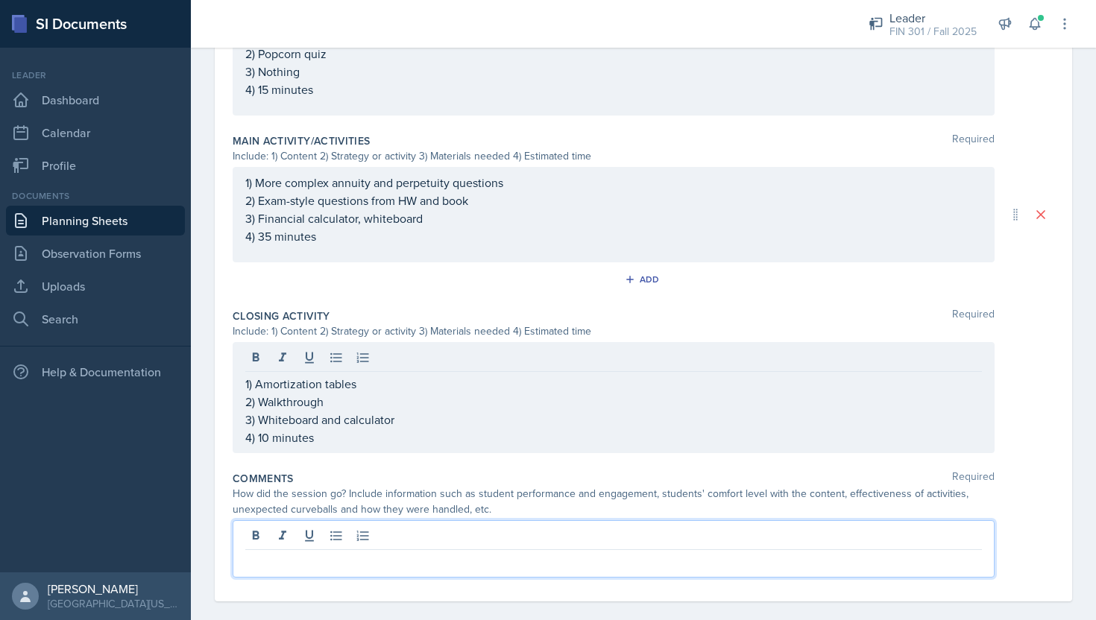
click at [337, 542] on div at bounding box center [614, 548] width 762 height 57
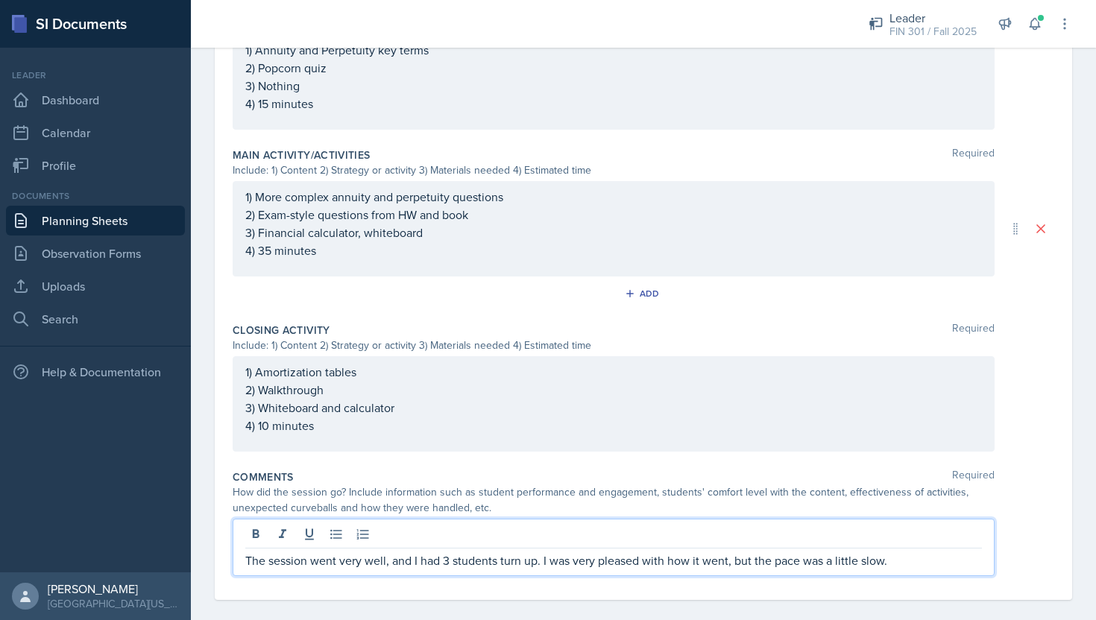
click at [906, 558] on p "The session went very well, and I had 3 students turn up. I was very pleased wi…" at bounding box center [613, 561] width 736 height 18
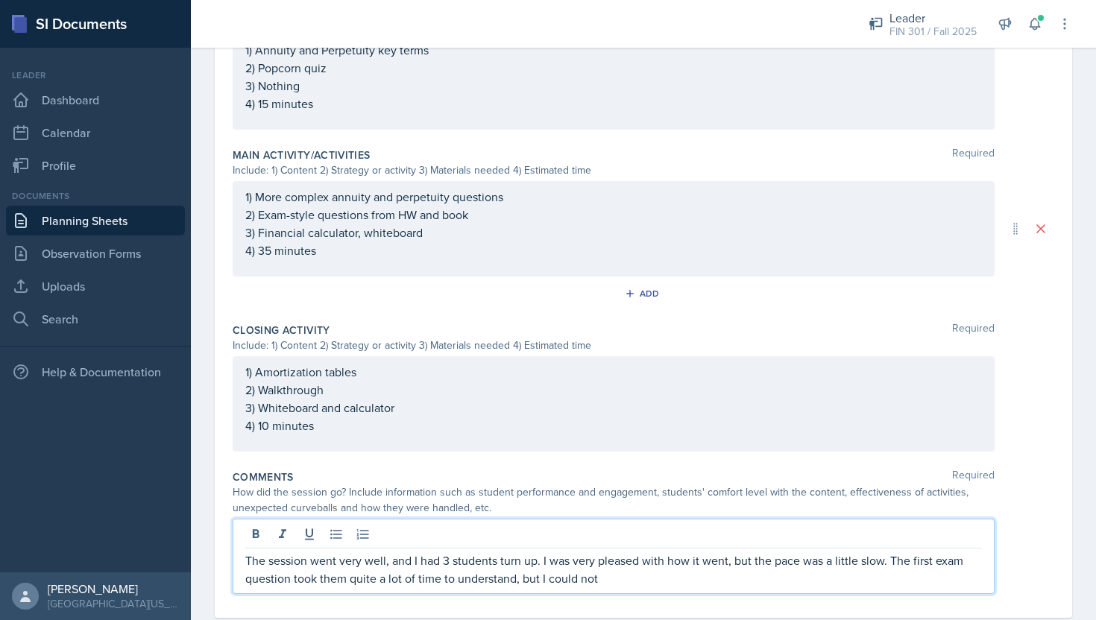
click at [612, 581] on p "The session went very well, and I had 3 students turn up. I was very pleased wi…" at bounding box center [613, 570] width 736 height 36
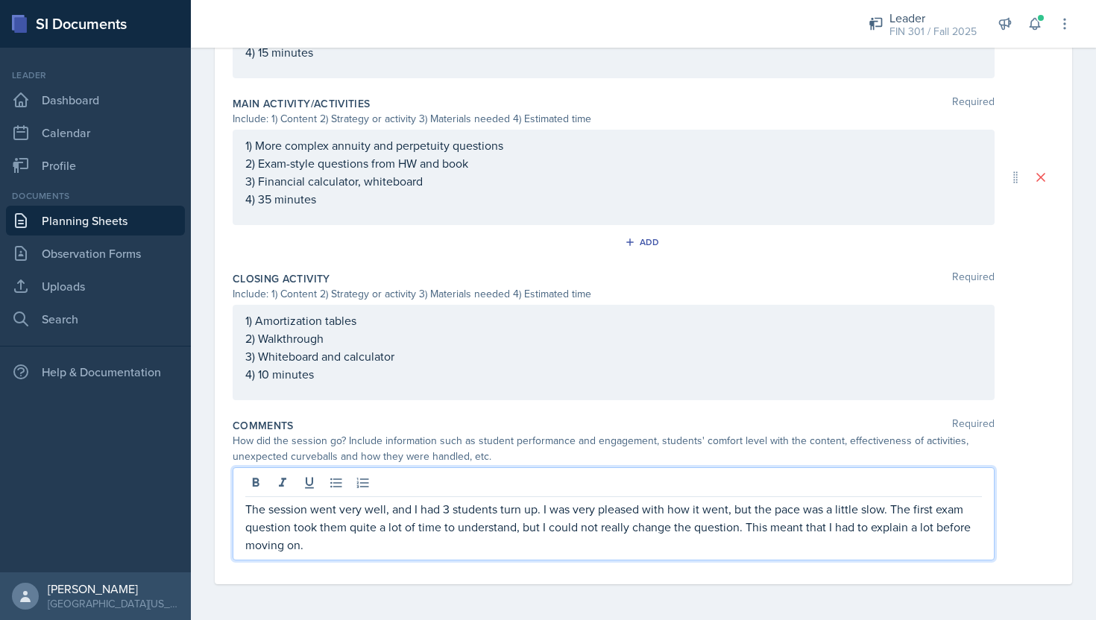
scroll to position [0, 0]
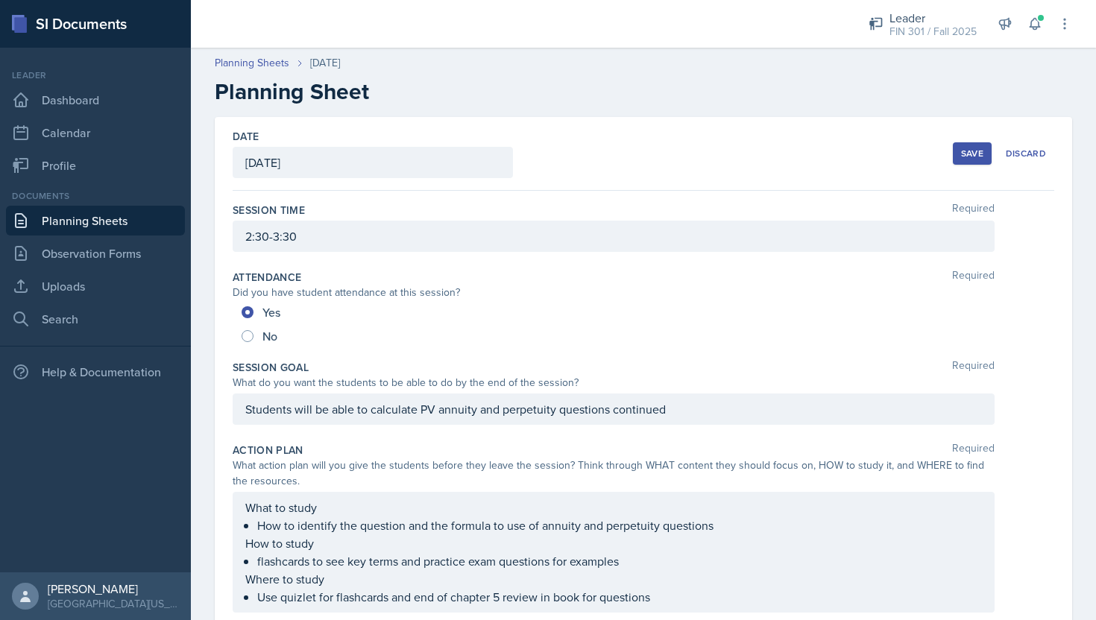
click at [962, 151] on div "Save" at bounding box center [972, 154] width 22 height 12
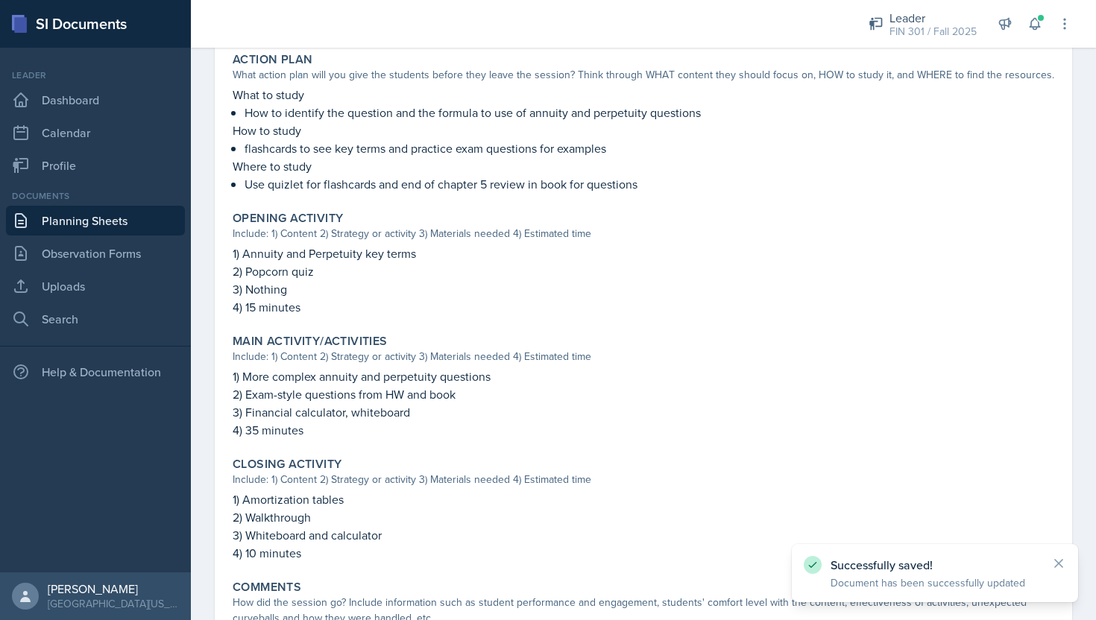
scroll to position [515, 0]
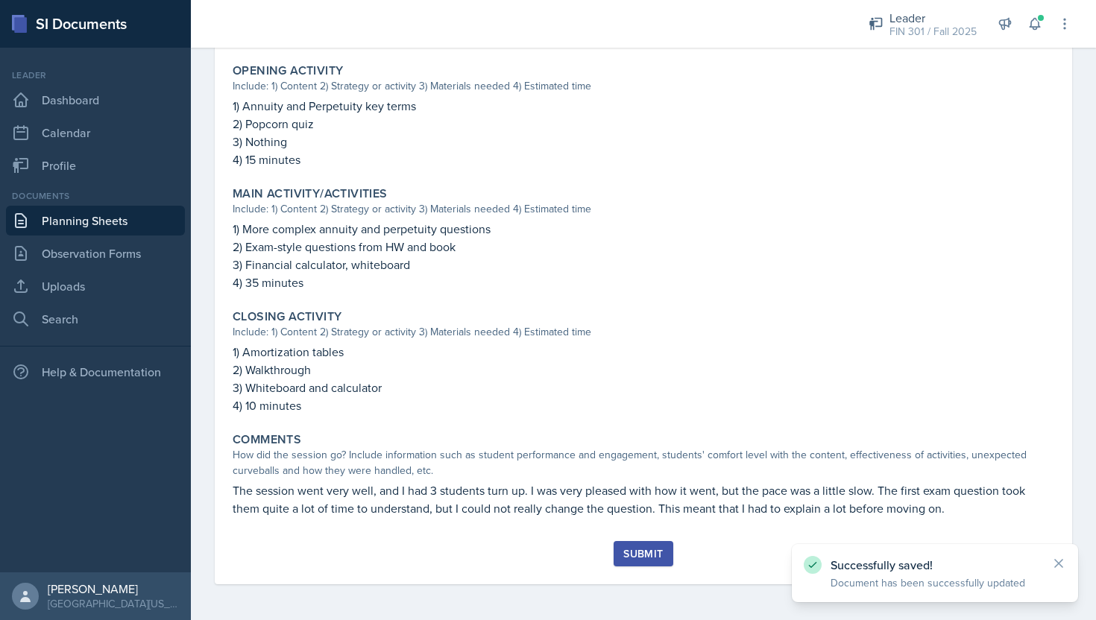
click at [630, 548] on div "Submit" at bounding box center [643, 554] width 40 height 12
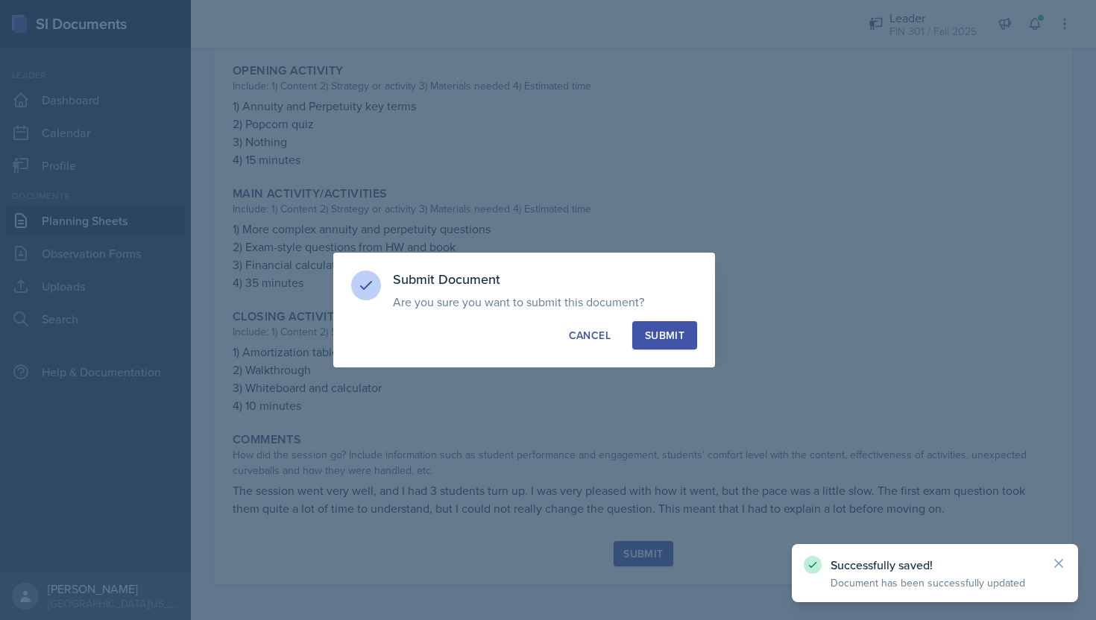
click at [671, 333] on div "Submit" at bounding box center [665, 335] width 40 height 15
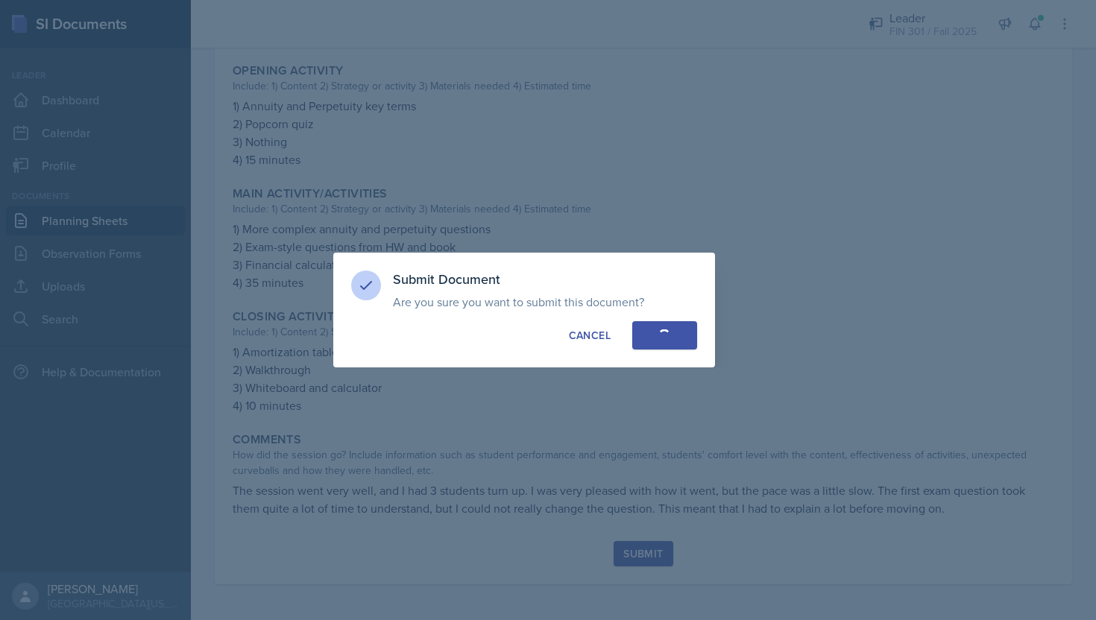
radio input "true"
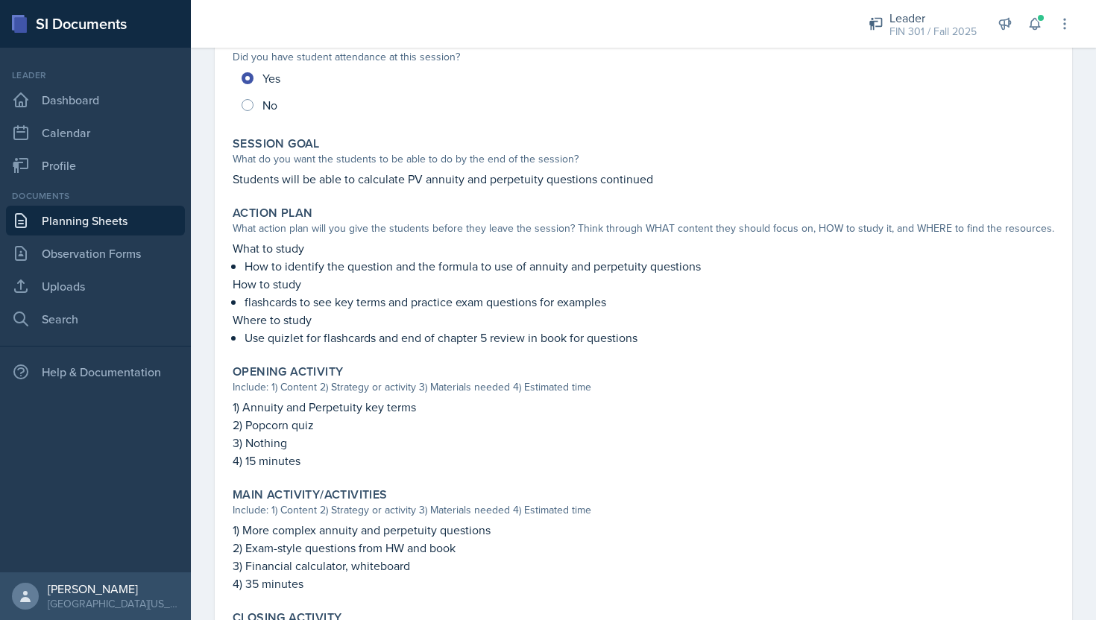
scroll to position [472, 0]
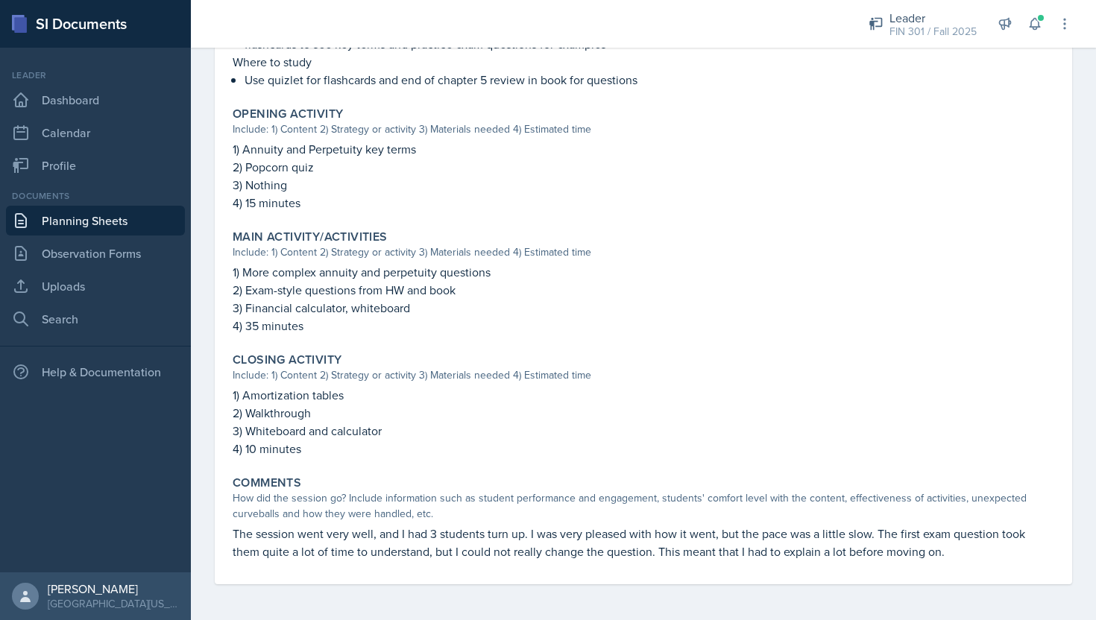
click at [102, 219] on link "Planning Sheets" at bounding box center [95, 221] width 179 height 30
